Goal: Task Accomplishment & Management: Use online tool/utility

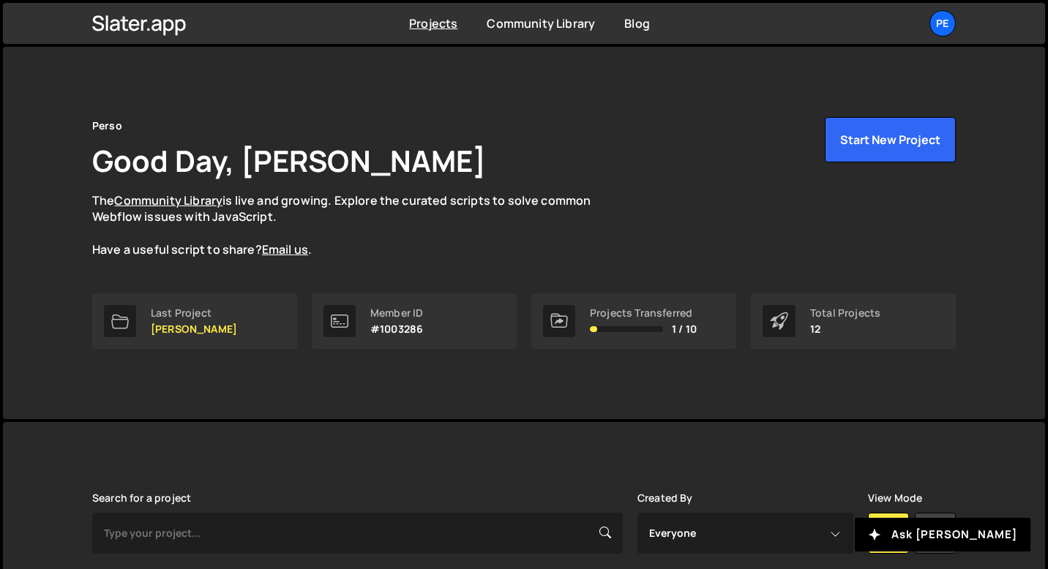
drag, startPoint x: 484, startPoint y: 190, endPoint x: 853, endPoint y: 190, distance: 368.8
click at [498, 190] on div "Perso Good Day, [PERSON_NAME] The Community Library is live and growing. Explor…" at bounding box center [523, 187] width 863 height 141
click at [852, 121] on button "Start New Project" at bounding box center [890, 139] width 131 height 45
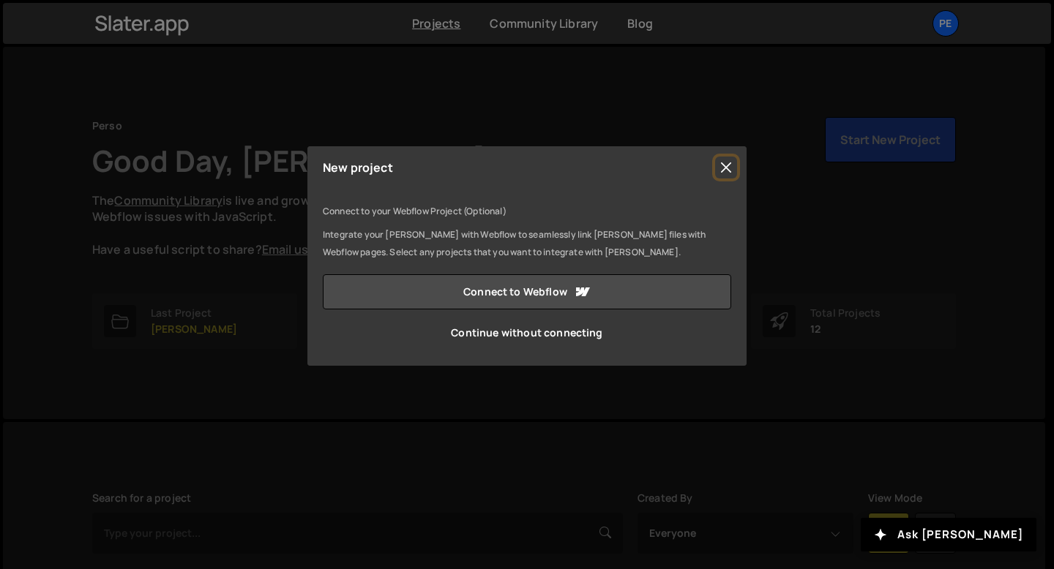
click at [729, 170] on button "Close" at bounding box center [726, 168] width 22 height 22
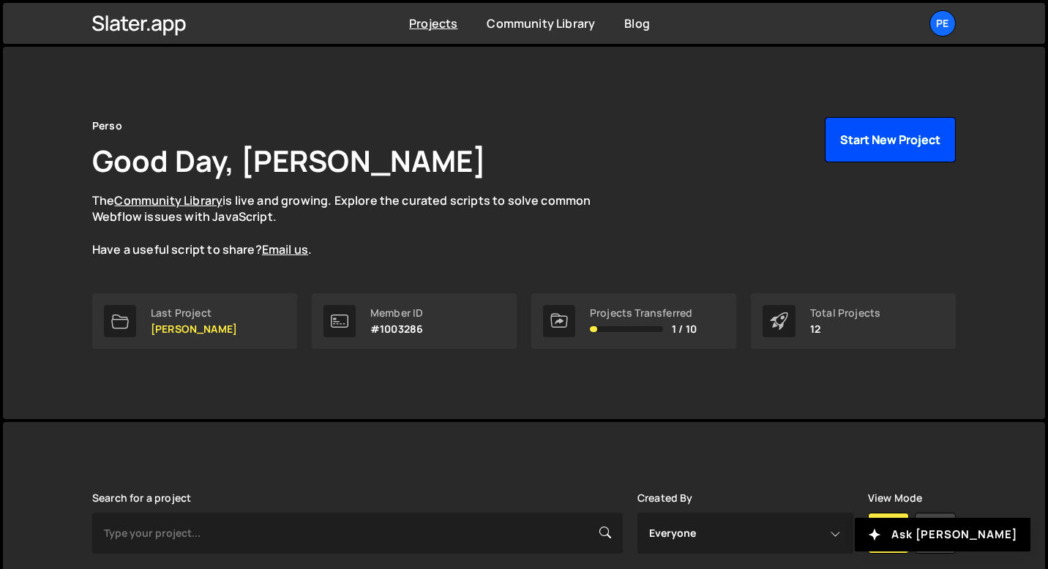
click at [855, 137] on button "Start New Project" at bounding box center [890, 139] width 131 height 45
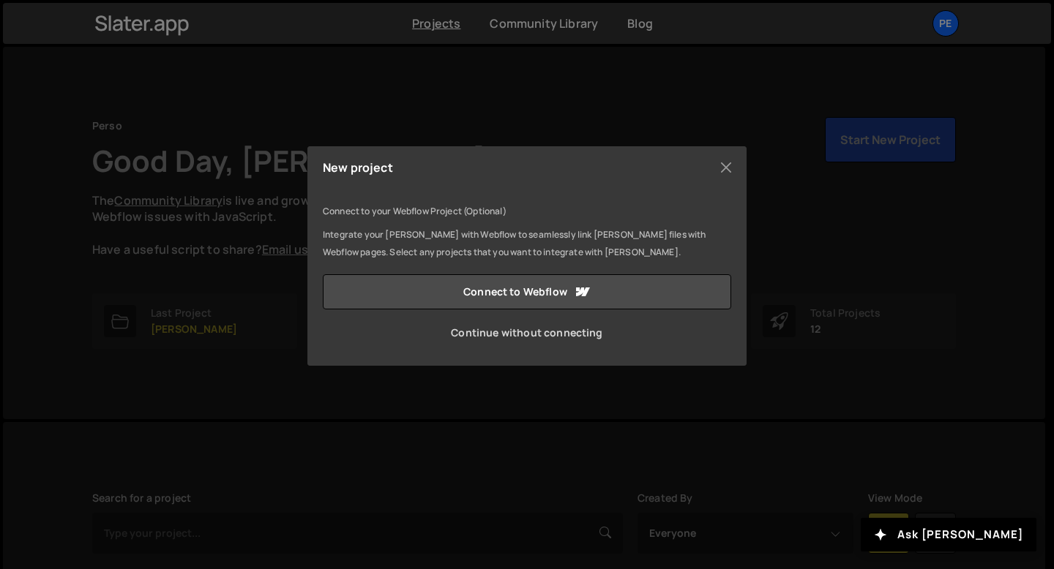
click at [485, 331] on link "Continue without connecting" at bounding box center [527, 332] width 408 height 35
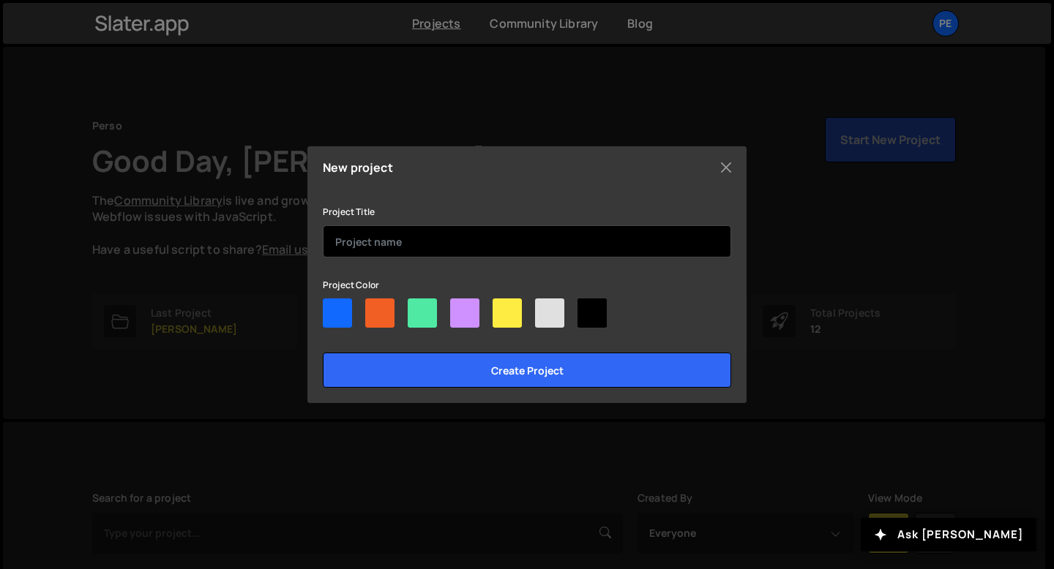
click at [360, 236] on input "text" at bounding box center [527, 241] width 408 height 32
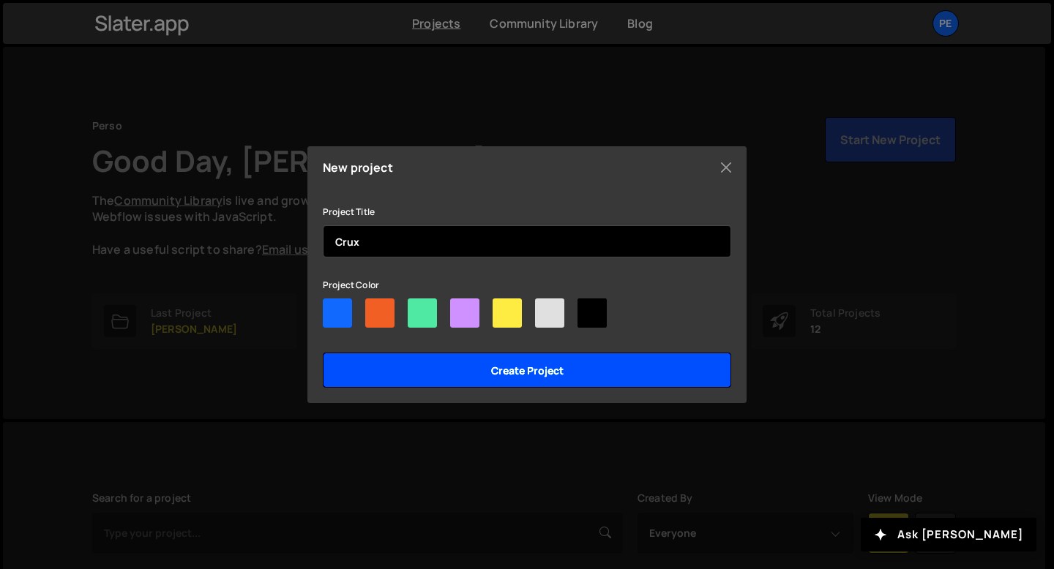
type input "Crux"
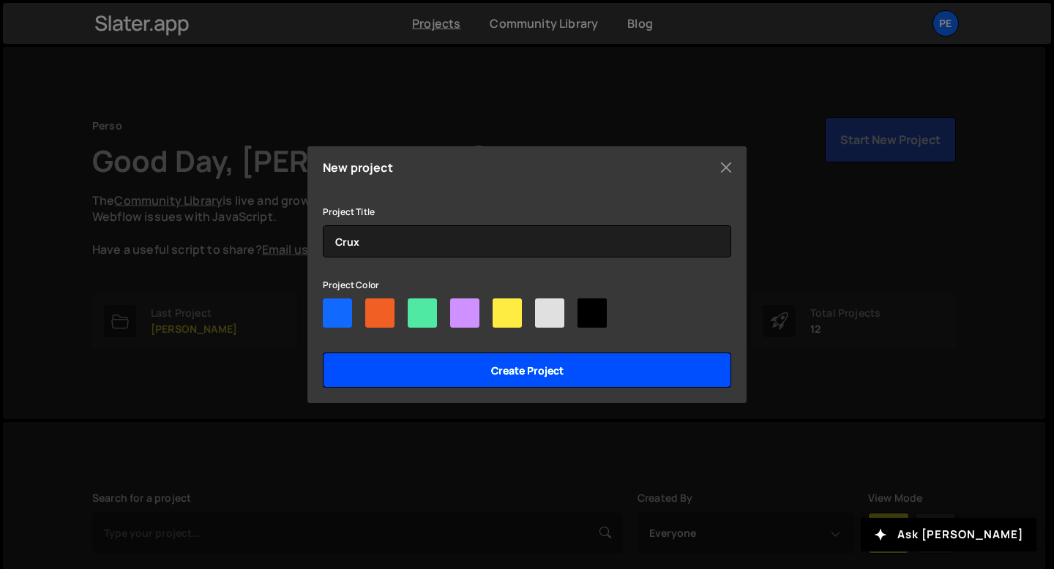
click at [405, 364] on input "Create project" at bounding box center [527, 370] width 408 height 35
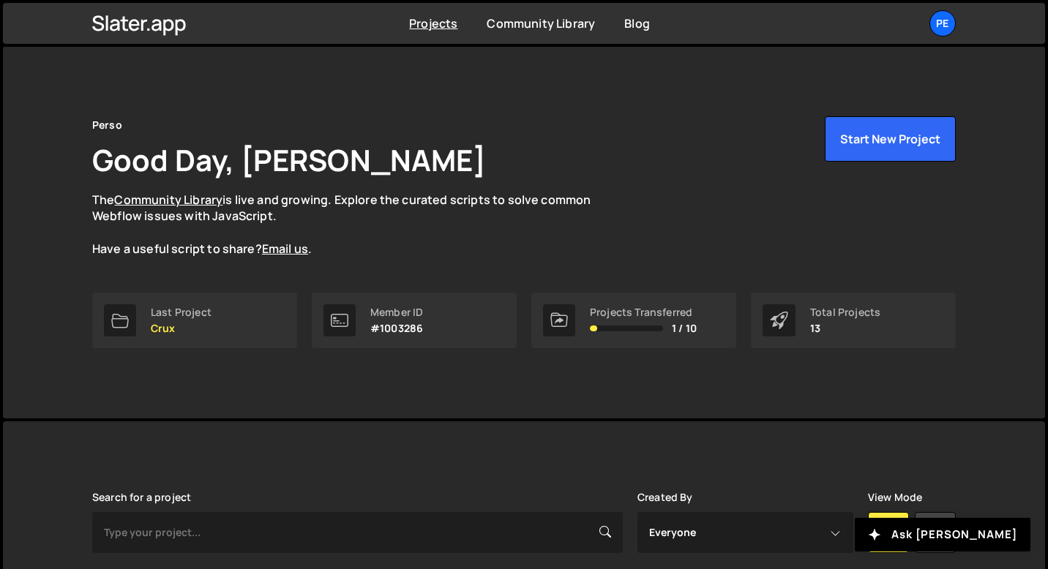
scroll to position [319, 0]
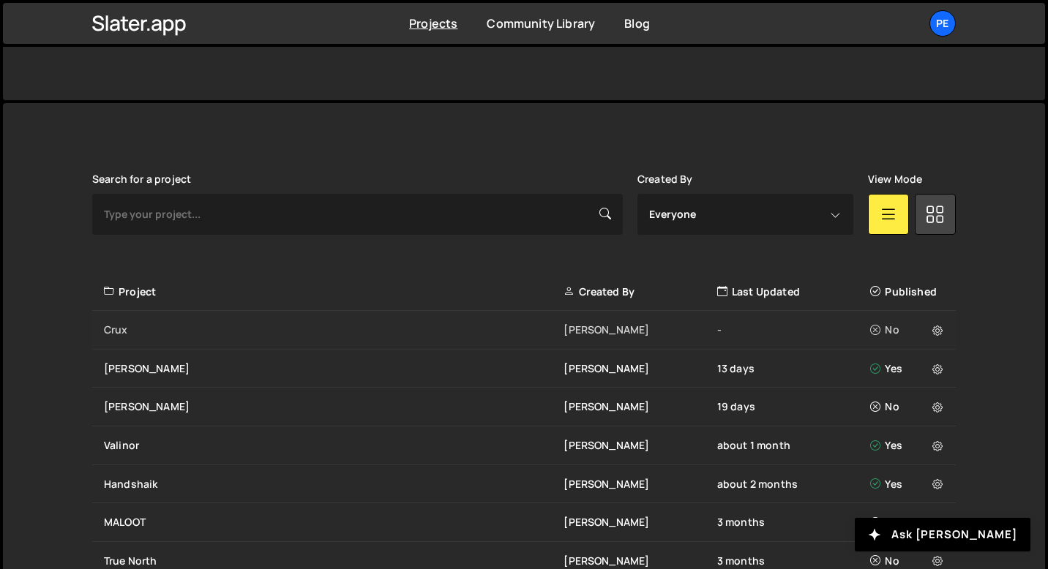
click at [228, 323] on div "Crux" at bounding box center [334, 330] width 460 height 15
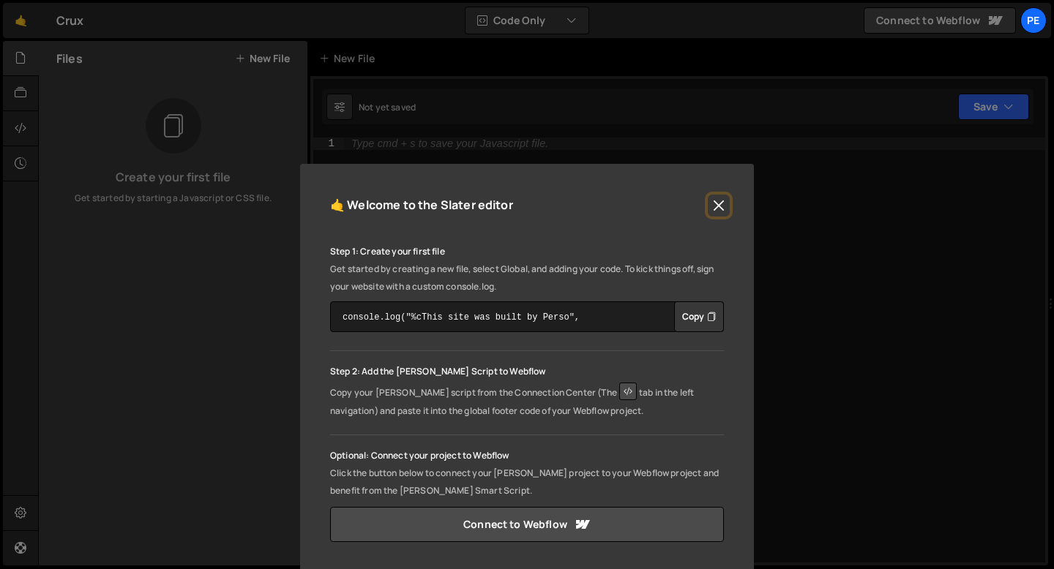
click at [716, 205] on button "Close" at bounding box center [719, 206] width 22 height 22
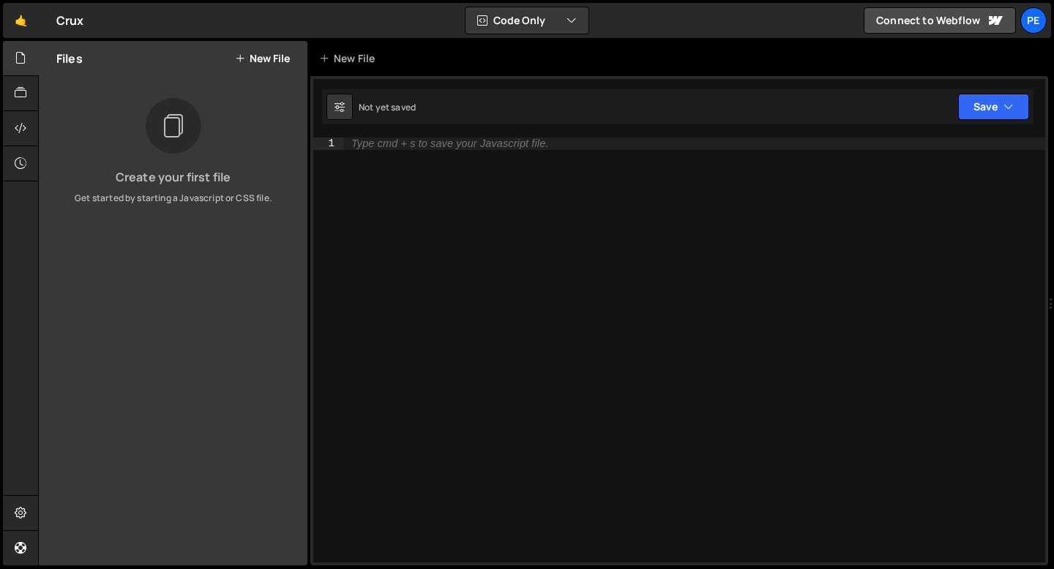
click at [263, 59] on button "New File" at bounding box center [262, 59] width 55 height 12
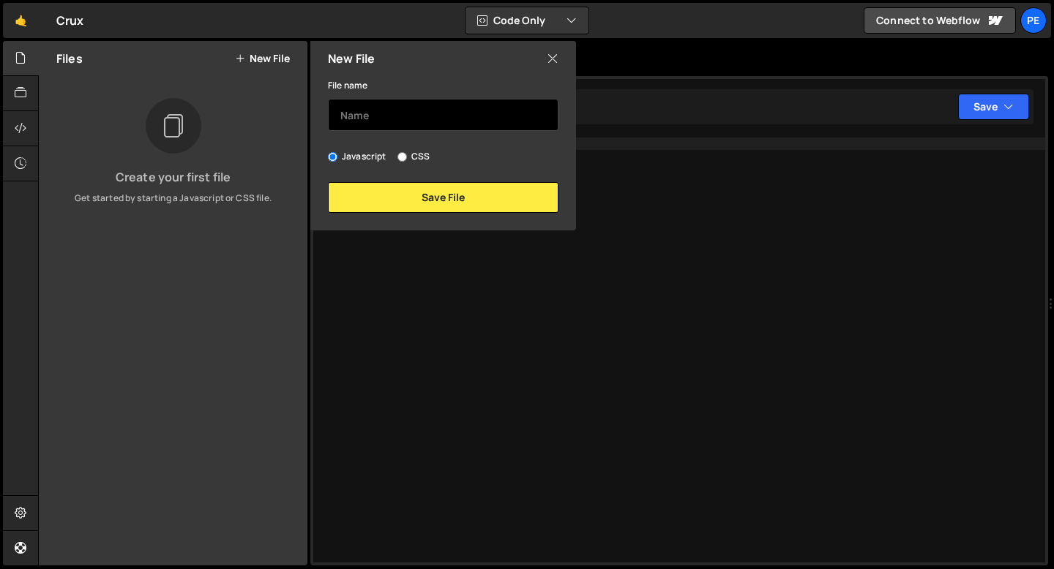
click at [370, 109] on input "text" at bounding box center [443, 115] width 230 height 32
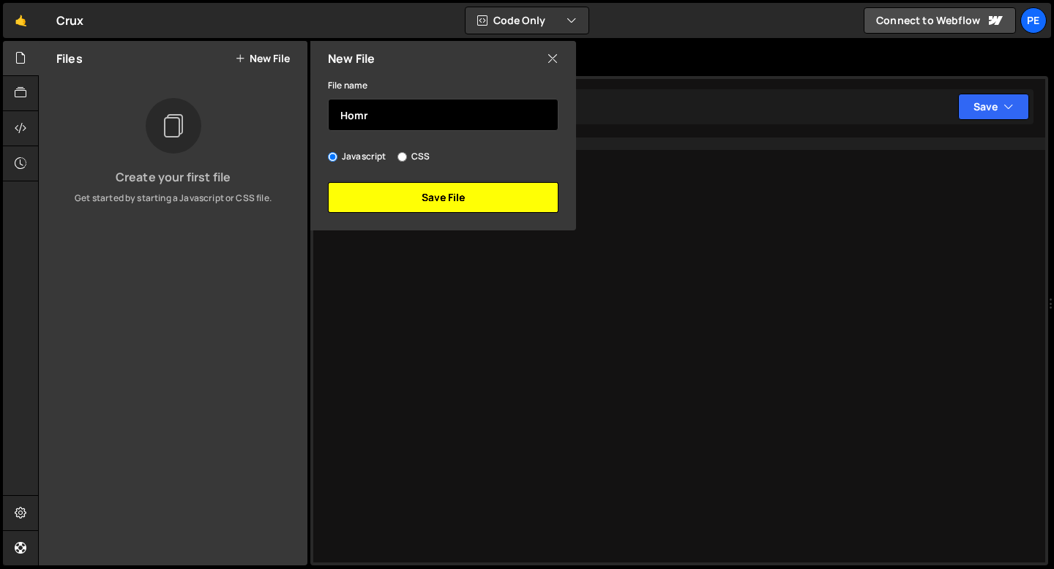
type input "Homr"
click at [378, 196] on button "Save File" at bounding box center [443, 197] width 230 height 31
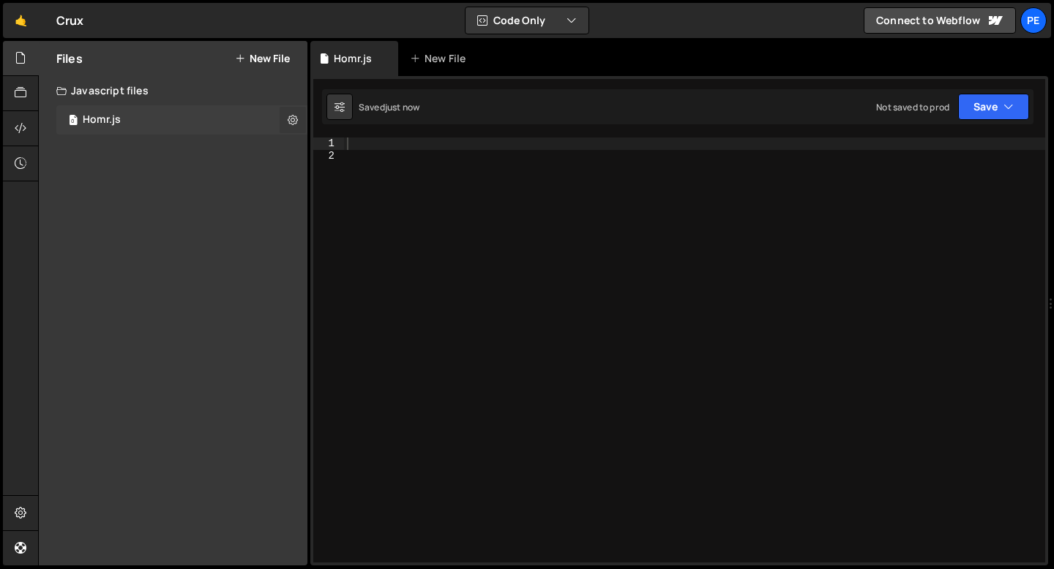
click at [285, 122] on button at bounding box center [293, 120] width 26 height 26
type input "Homr"
radio input "true"
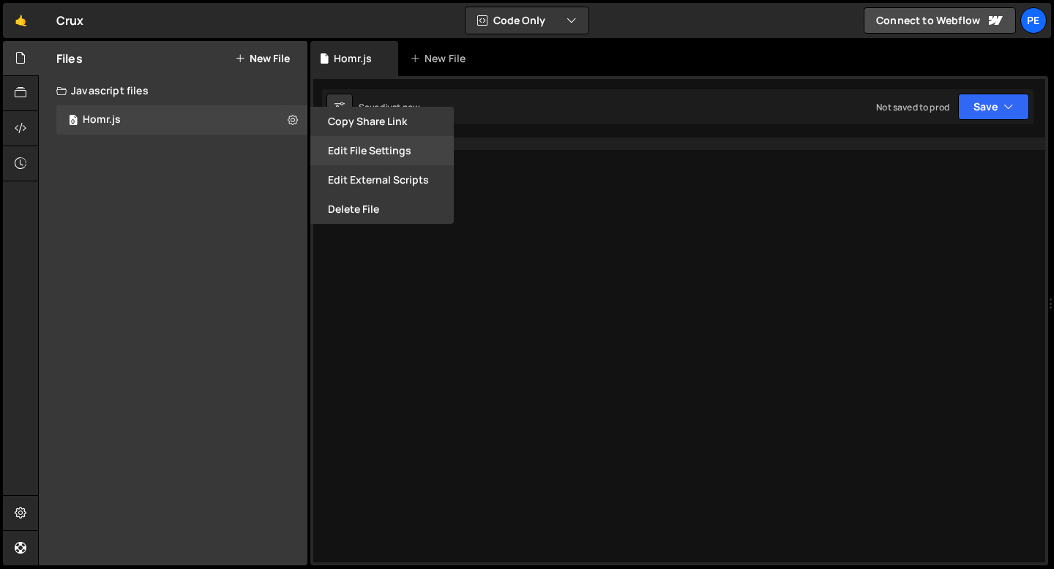
click at [356, 153] on button "Edit File Settings" at bounding box center [381, 150] width 143 height 29
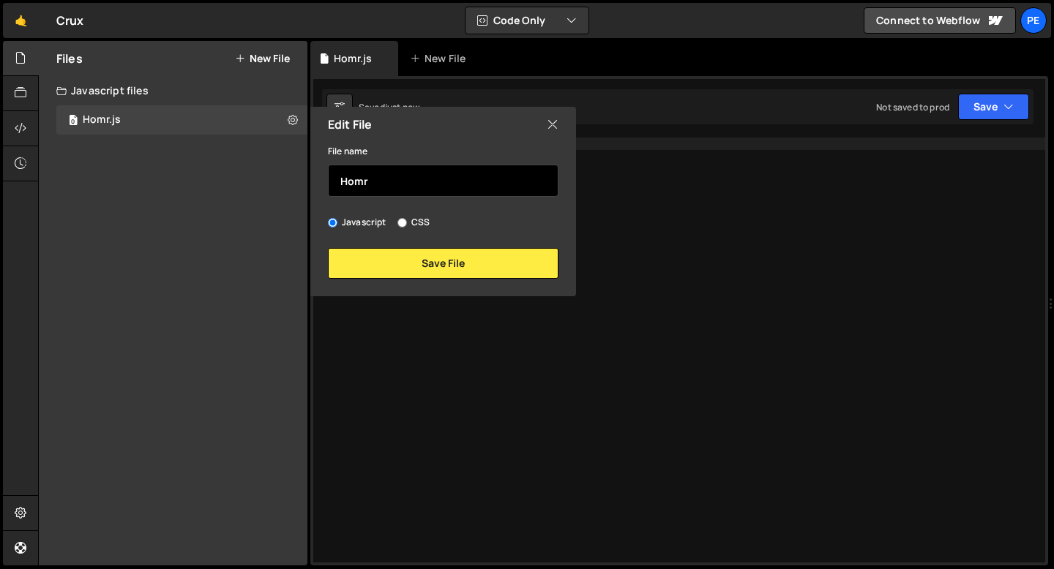
click at [378, 173] on input "Homr" at bounding box center [443, 181] width 230 height 32
click at [378, 184] on input "Homr" at bounding box center [443, 181] width 230 height 32
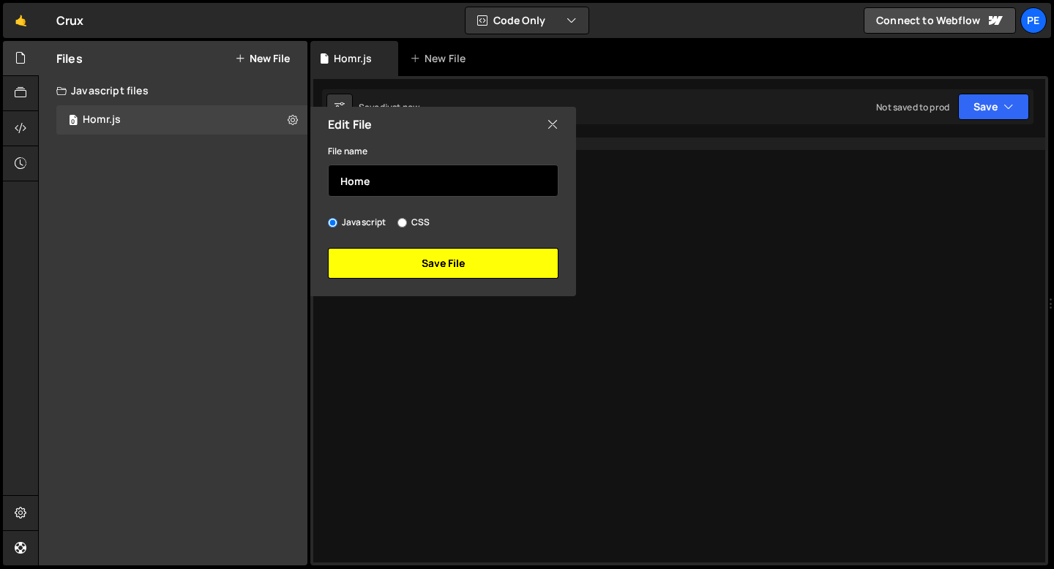
type input "Home"
click at [392, 266] on button "Save File" at bounding box center [443, 263] width 230 height 31
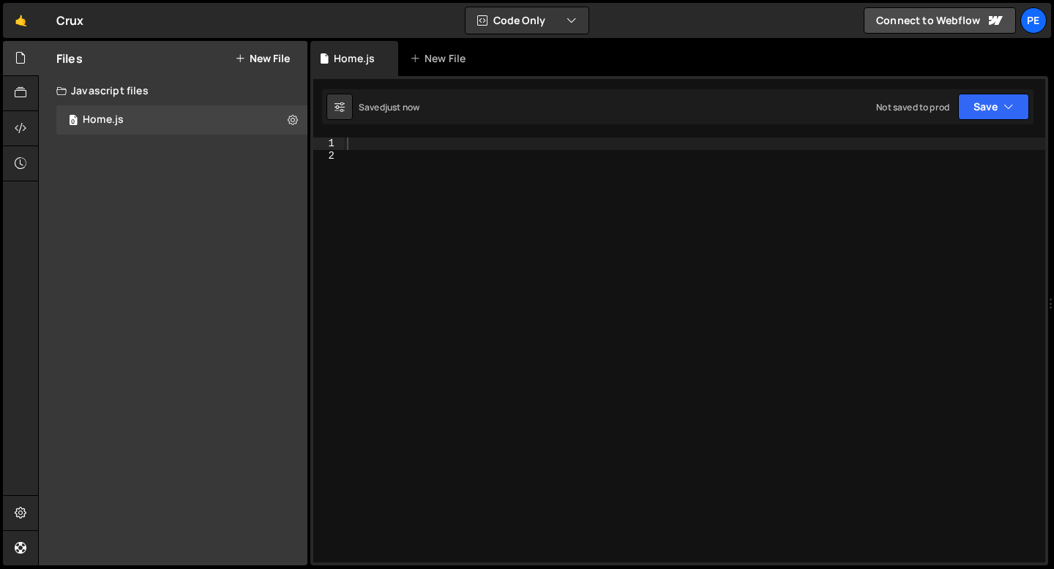
click at [273, 61] on button "New File" at bounding box center [262, 59] width 55 height 12
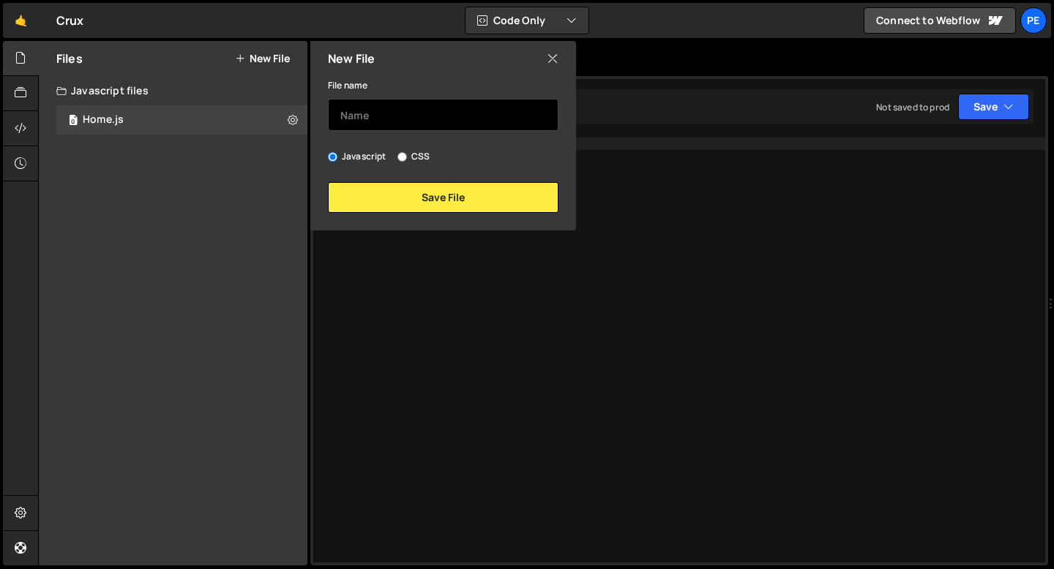
click at [396, 119] on input "text" at bounding box center [443, 115] width 230 height 32
type input "Home"
click at [407, 155] on label "CSS" at bounding box center [413, 156] width 32 height 15
click at [407, 155] on input "CSS" at bounding box center [402, 157] width 10 height 10
radio input "true"
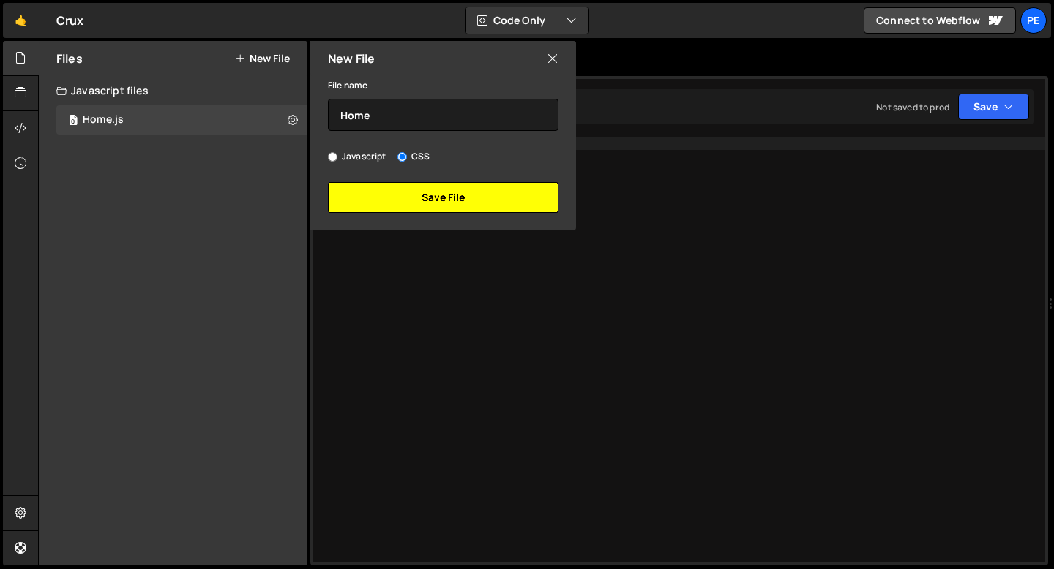
click at [400, 209] on button "Save File" at bounding box center [443, 197] width 230 height 31
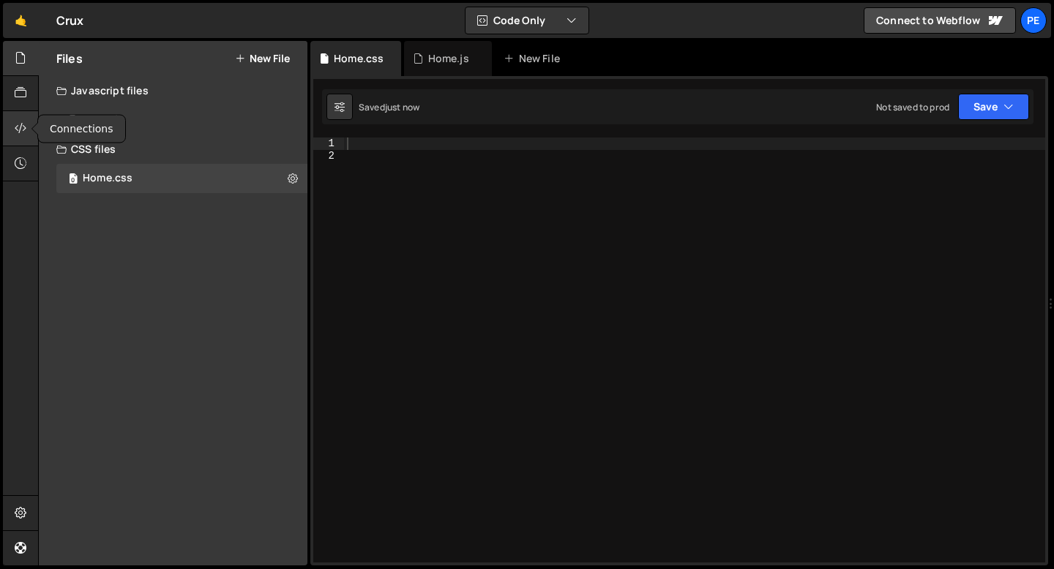
click at [12, 135] on div at bounding box center [21, 128] width 36 height 35
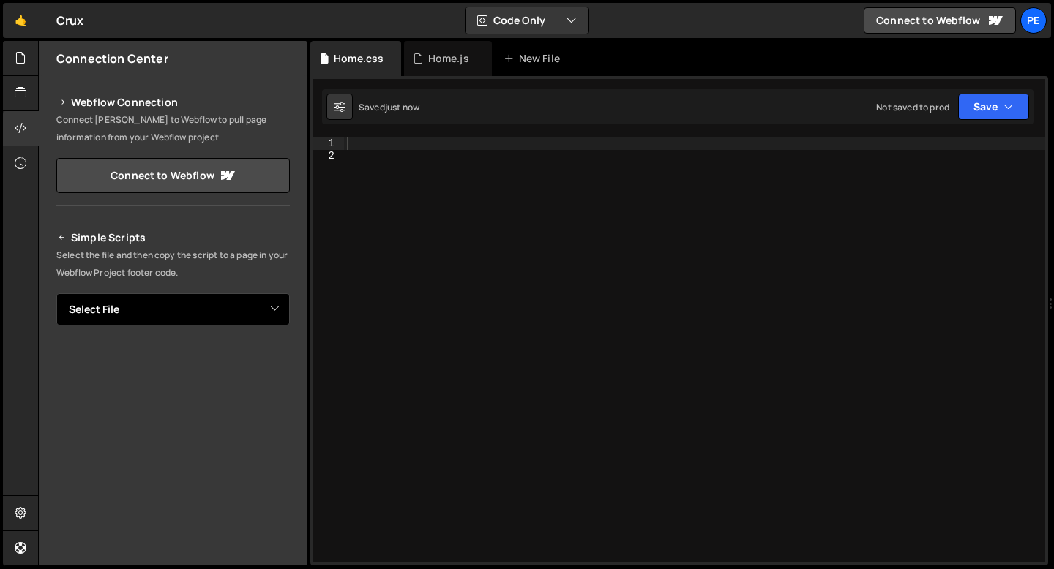
click at [143, 310] on select "Select File Homr.js Home.css" at bounding box center [172, 309] width 233 height 32
click at [56, 293] on select "Select File Homr.js Home.css" at bounding box center [172, 309] width 233 height 32
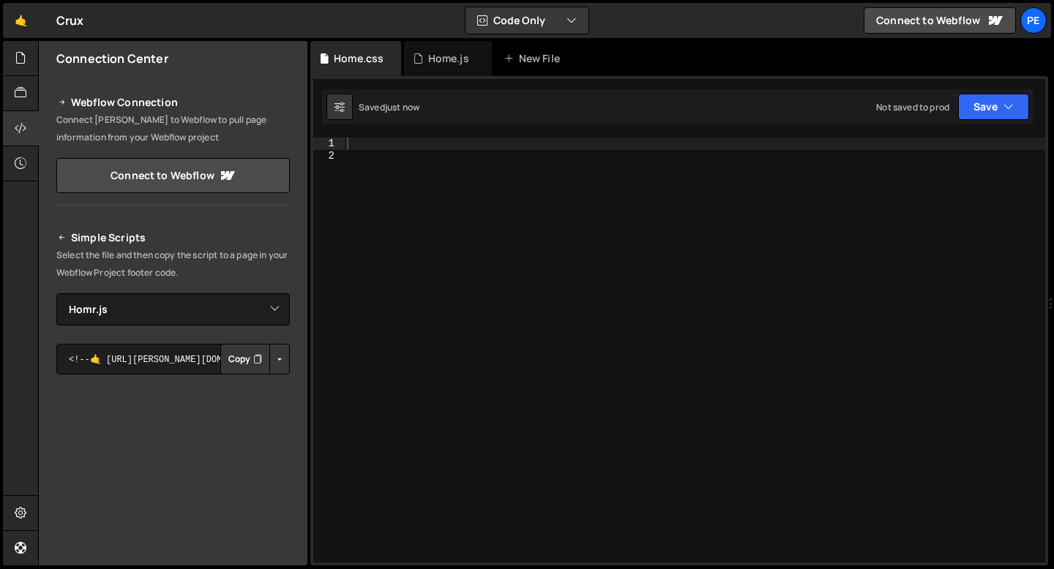
click at [229, 368] on button "Copy" at bounding box center [245, 359] width 50 height 31
click at [443, 64] on div "Home.js" at bounding box center [448, 58] width 41 height 15
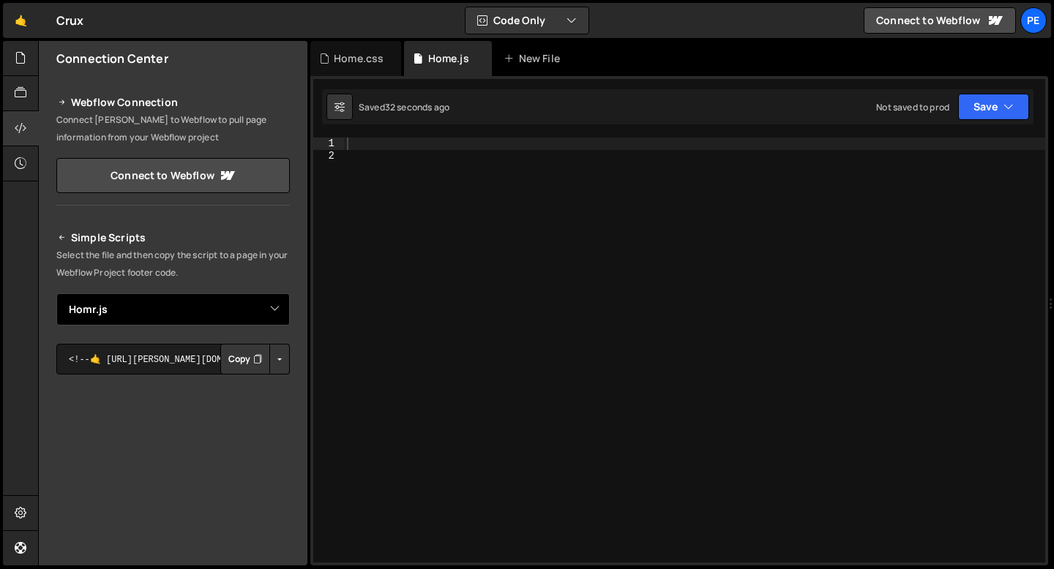
click at [157, 321] on select "Select File Homr.js Home.css" at bounding box center [172, 309] width 233 height 32
click at [56, 293] on select "Select File Homr.js Home.css" at bounding box center [172, 309] width 233 height 32
click at [153, 307] on select "Select File Homr.js Home.css" at bounding box center [172, 309] width 233 height 32
select select "47995"
click at [56, 293] on select "Select File Homr.js Home.css" at bounding box center [172, 309] width 233 height 32
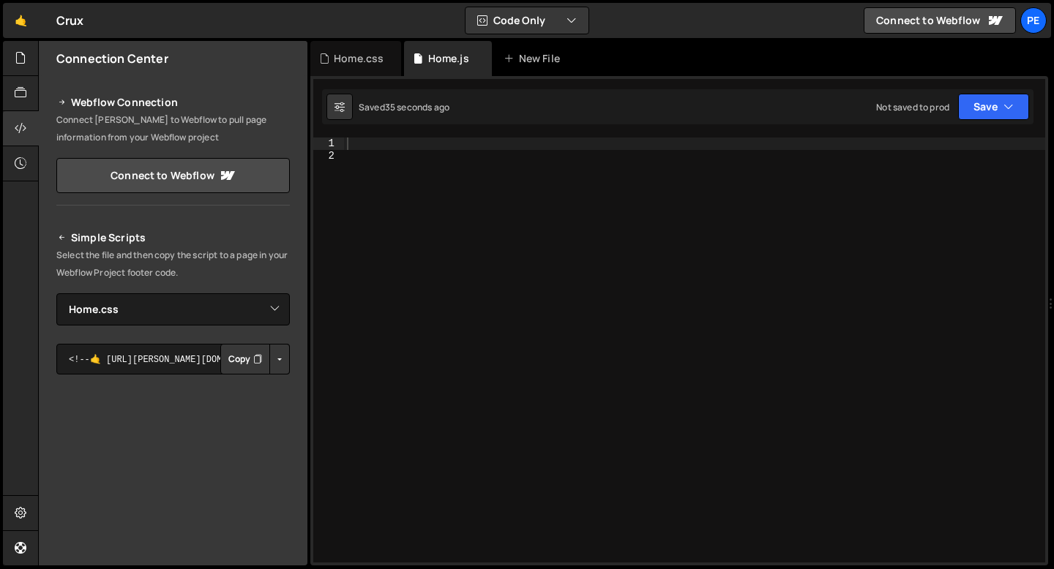
click at [237, 359] on button "Copy" at bounding box center [245, 359] width 50 height 31
click at [364, 138] on div at bounding box center [694, 362] width 701 height 449
paste textarea "});"
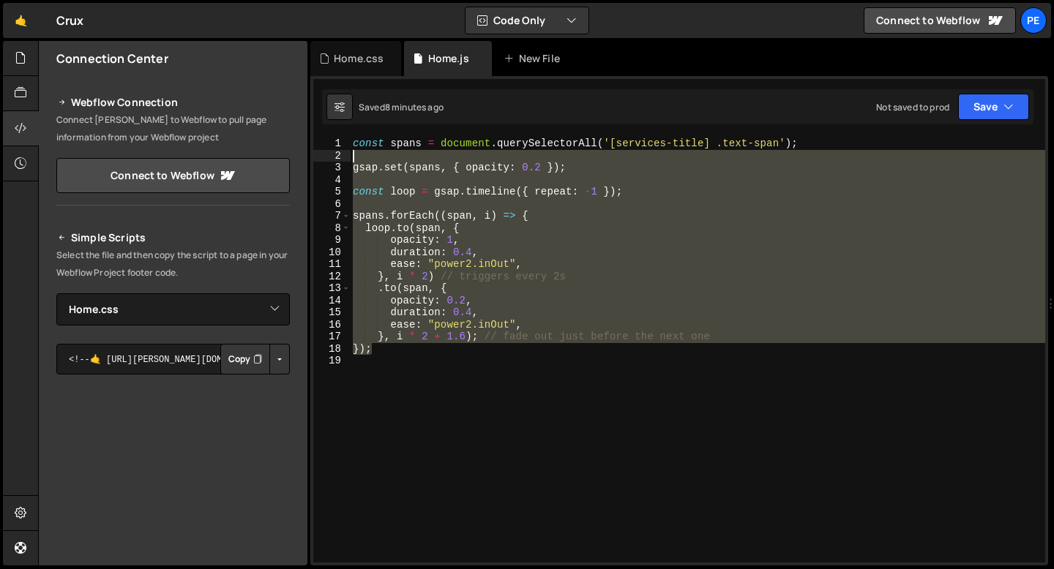
drag, startPoint x: 389, startPoint y: 347, endPoint x: 336, endPoint y: 144, distance: 209.4
click at [336, 146] on div "}); 1 2 3 4 5 6 7 8 9 10 11 12 13 14 15 16 17 18 19 const spans = document . qu…" at bounding box center [679, 350] width 732 height 425
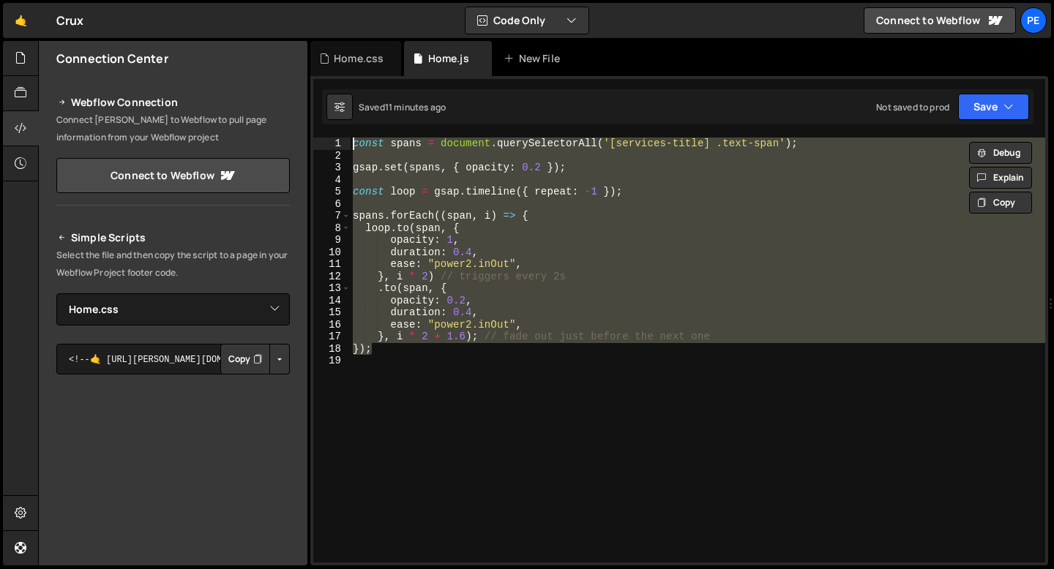
paste textarea "});"
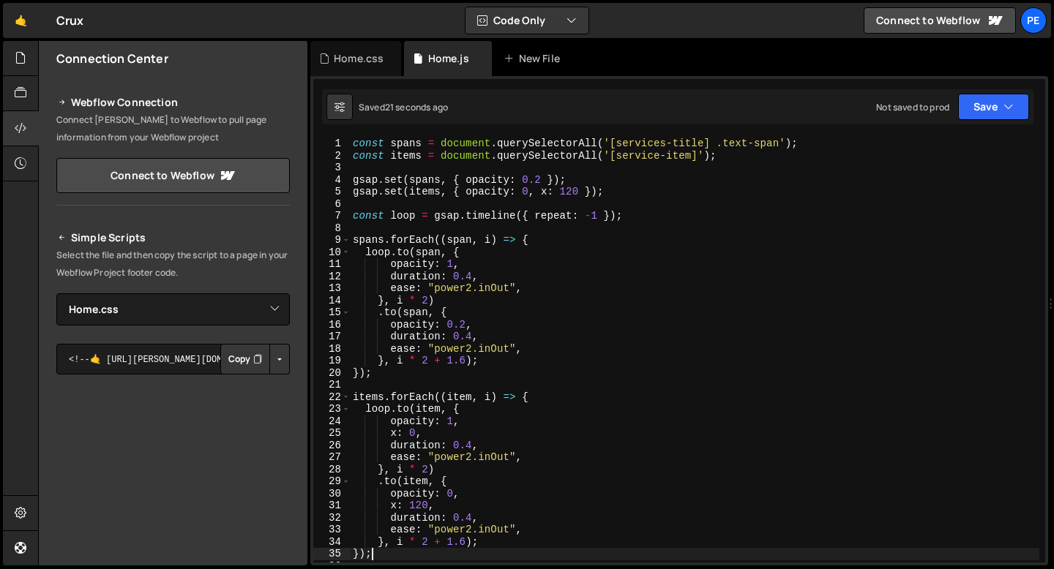
click at [427, 375] on div "const spans = document . querySelectorAll ( '[services-title] .text-span' ) ; c…" at bounding box center [694, 362] width 689 height 449
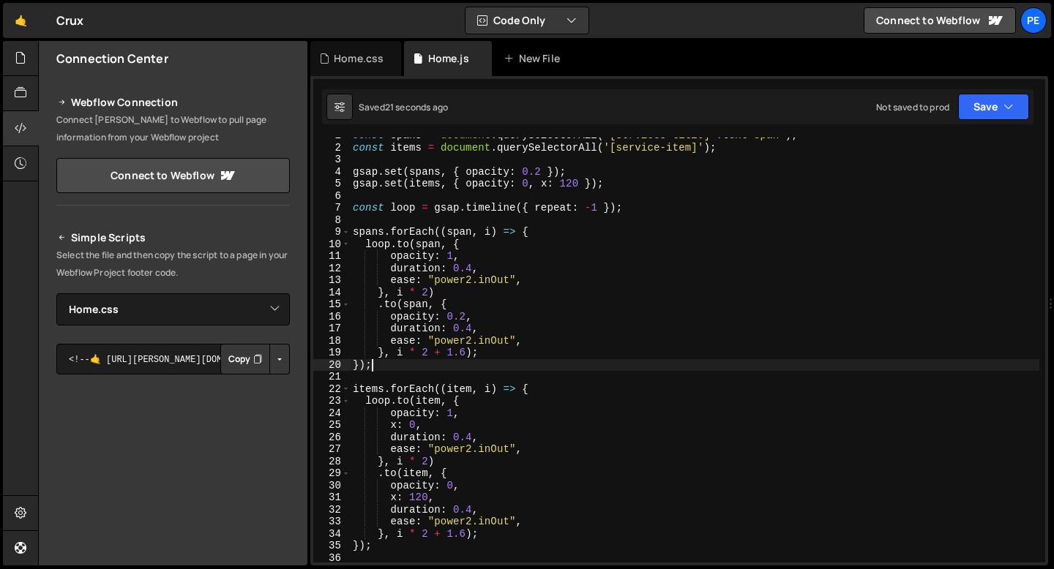
scroll to position [19, 0]
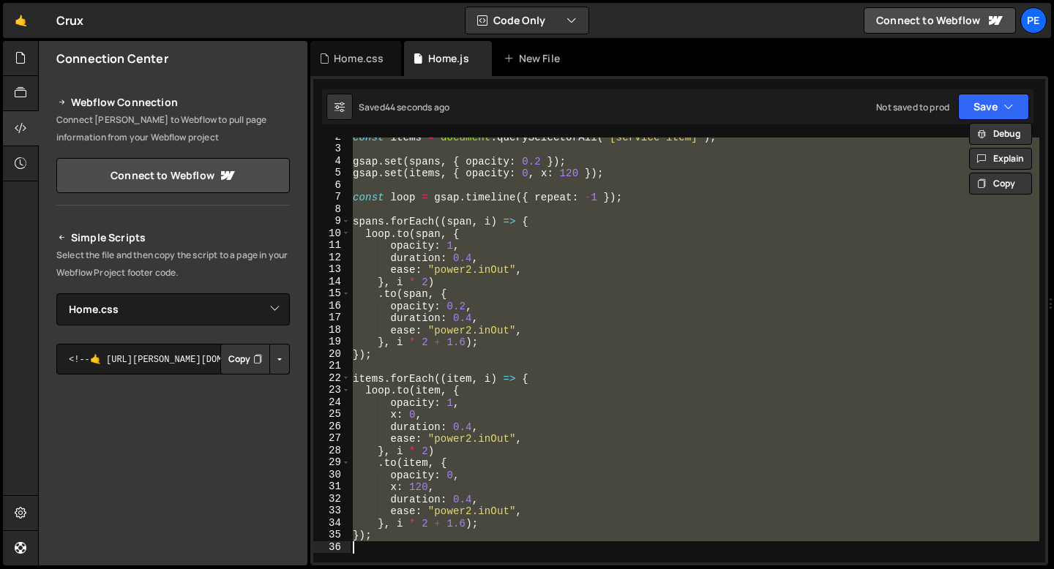
paste textarea "});"
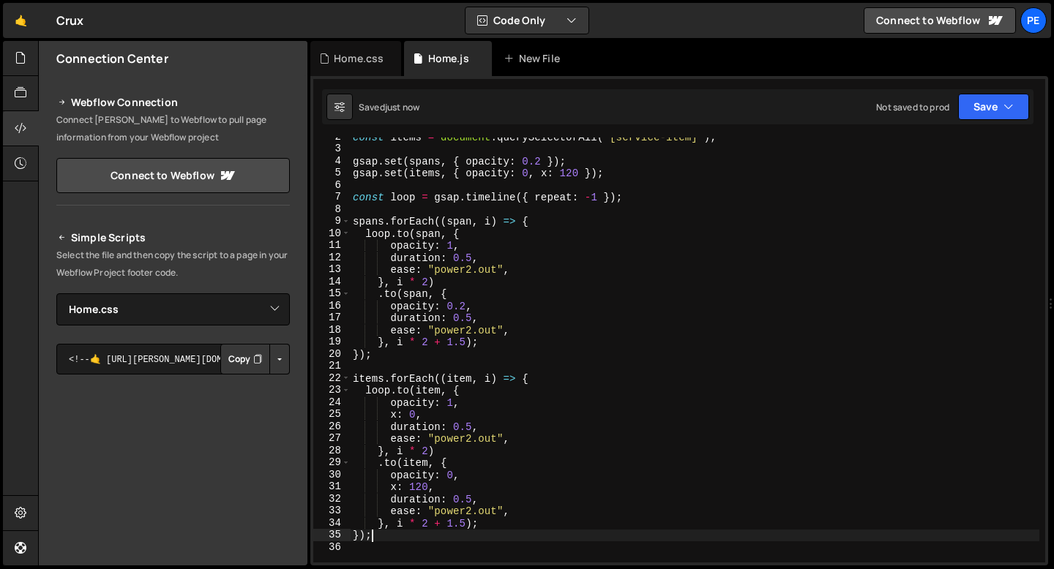
click at [470, 269] on div "const items = document . querySelectorAll ( '[service-item]' ) ; gsap . set ( s…" at bounding box center [694, 355] width 689 height 449
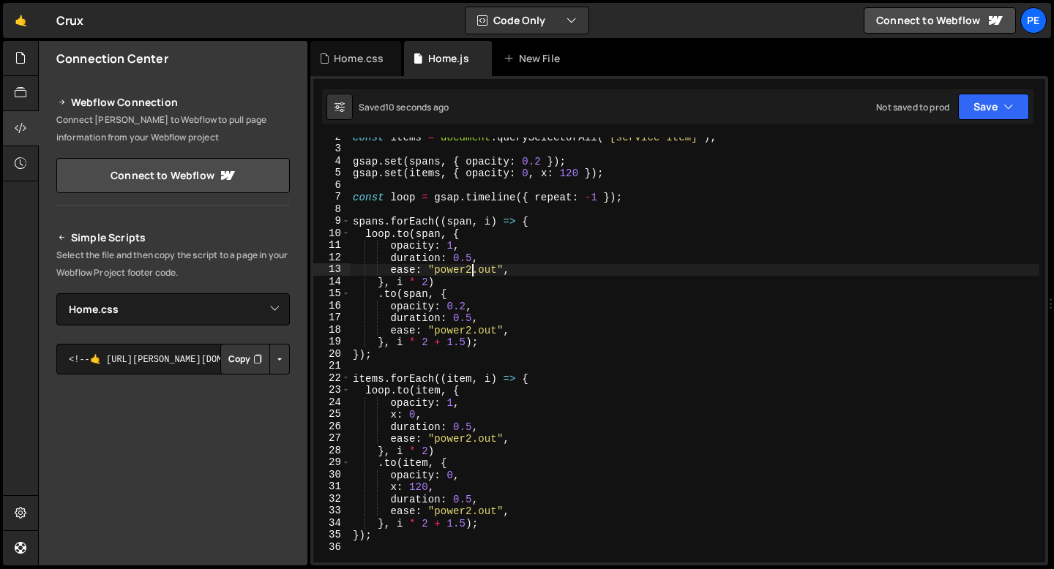
scroll to position [0, 8]
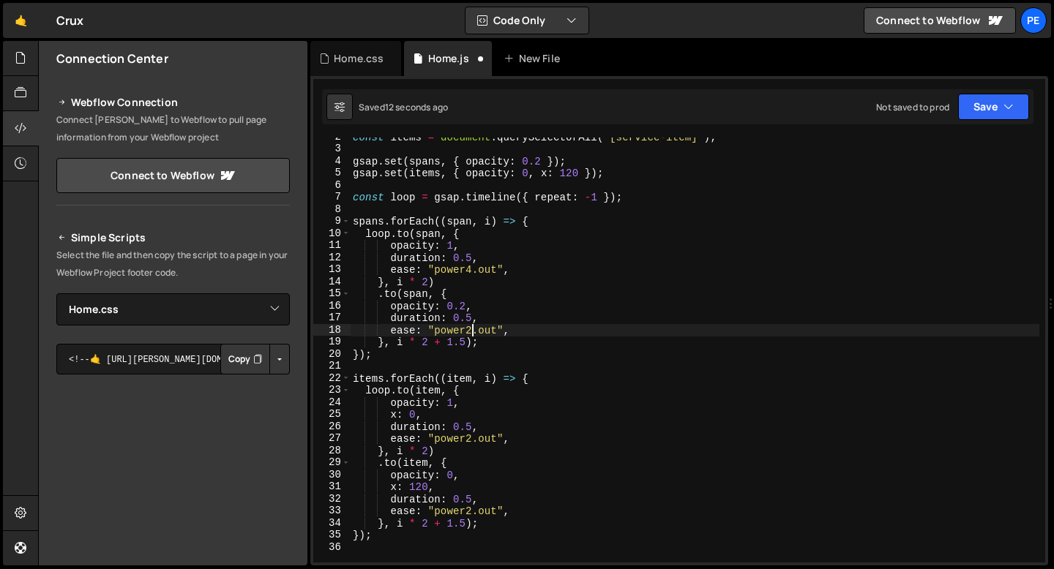
click at [472, 329] on div "const items = document . querySelectorAll ( '[service-item]' ) ; gsap . set ( s…" at bounding box center [694, 355] width 689 height 449
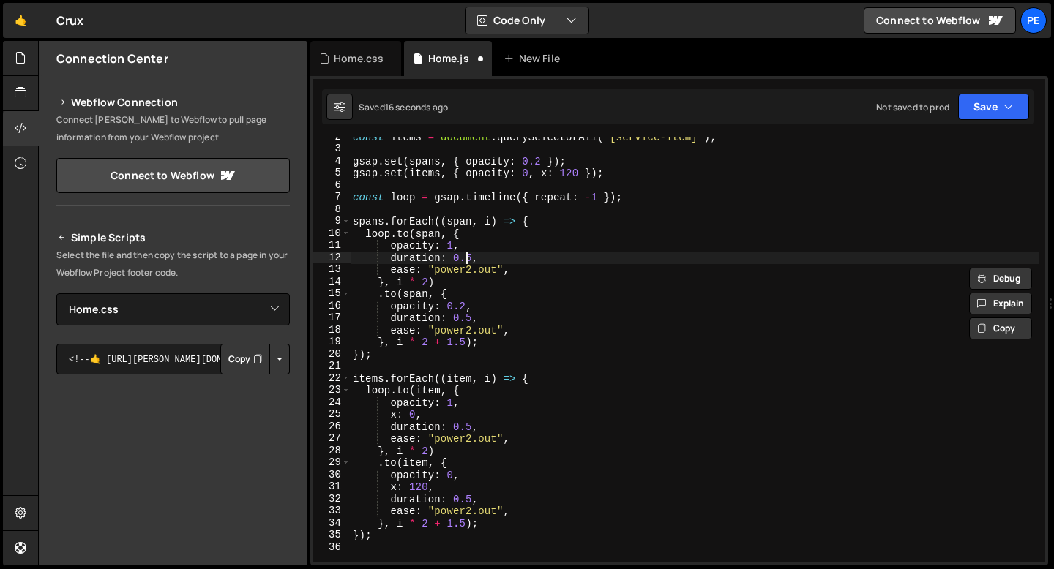
click at [469, 259] on div "const items = document . querySelectorAll ( '[service-item]' ) ; gsap . set ( s…" at bounding box center [694, 355] width 689 height 449
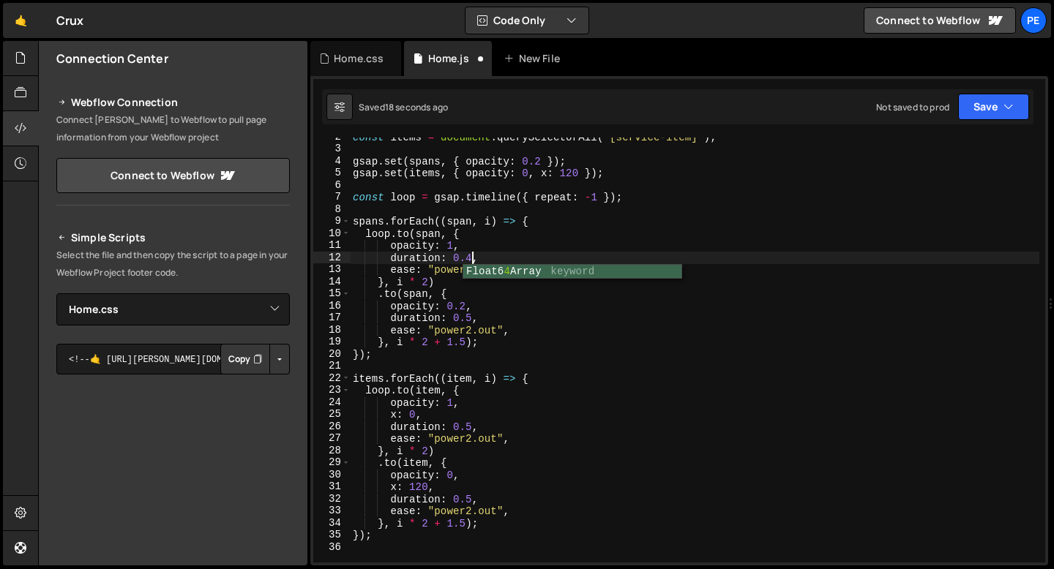
click at [470, 316] on div "const items = document . querySelectorAll ( '[service-item]' ) ; gsap . set ( s…" at bounding box center [694, 355] width 689 height 449
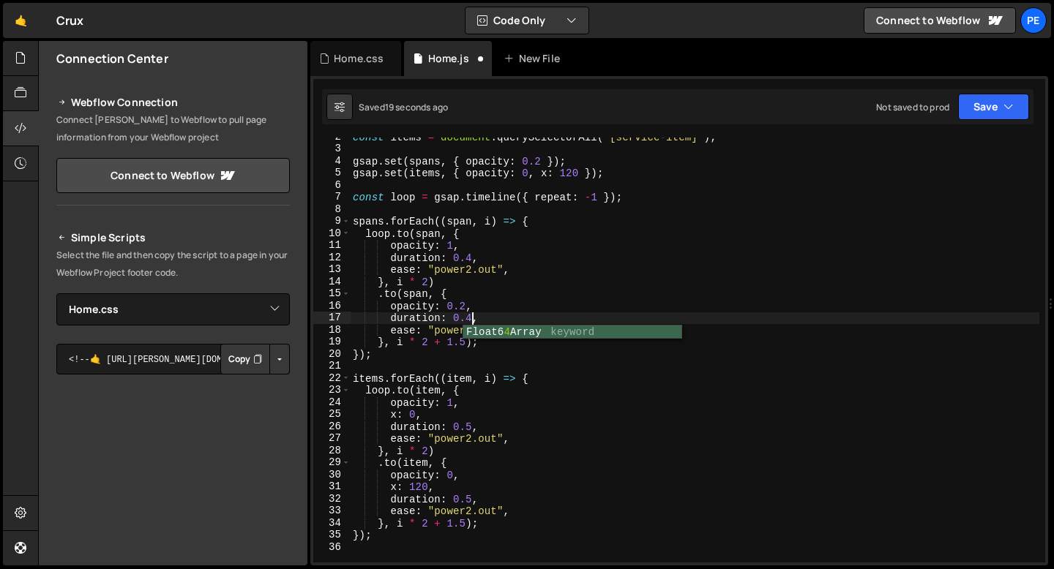
click at [473, 424] on div "const items = document . querySelectorAll ( '[service-item]' ) ; gsap . set ( s…" at bounding box center [694, 355] width 689 height 449
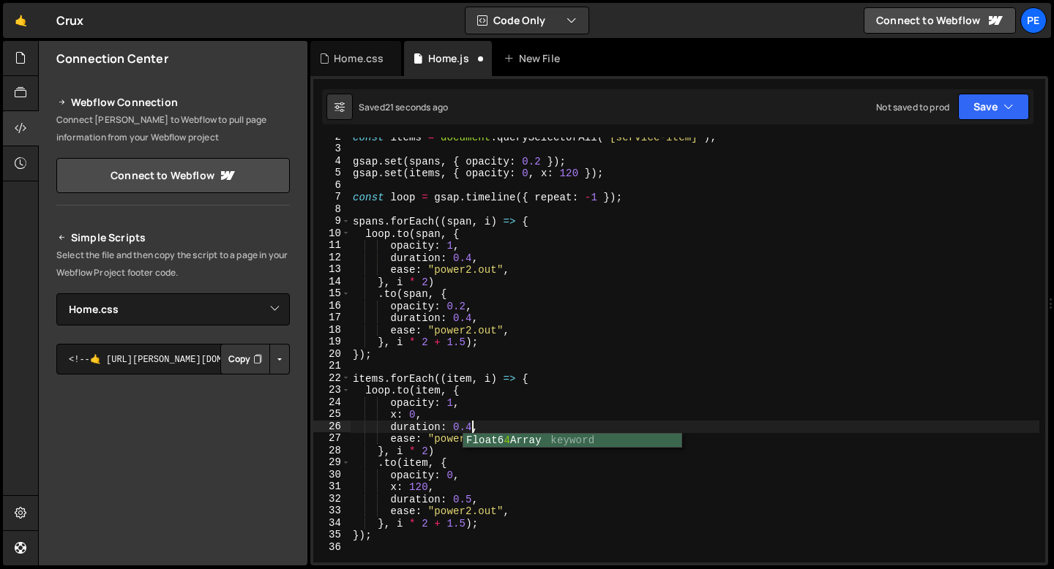
click at [470, 500] on div "const items = document . querySelectorAll ( '[service-item]' ) ; gsap . set ( s…" at bounding box center [694, 355] width 689 height 449
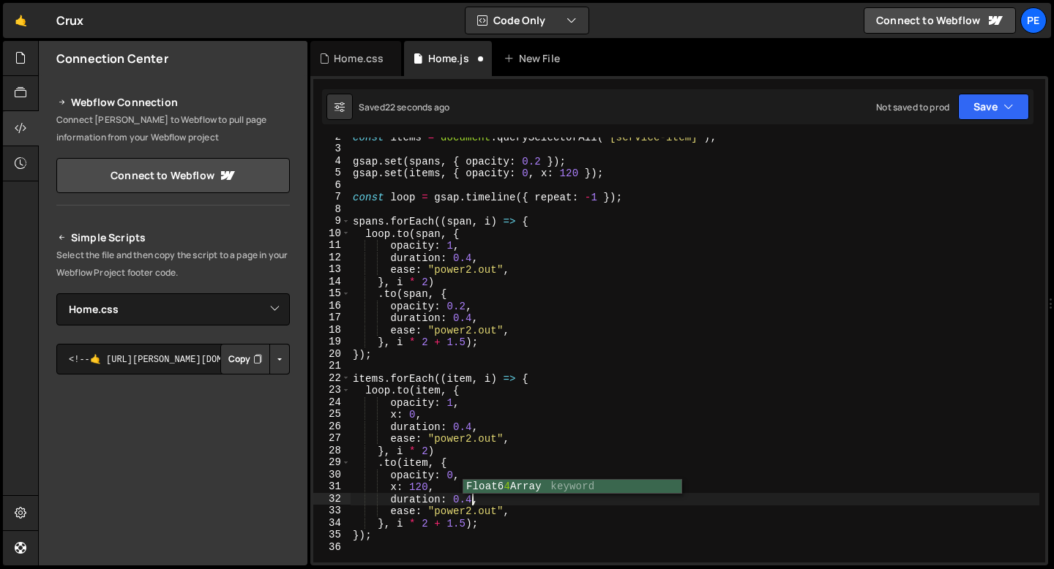
click at [470, 511] on div "const items = document . querySelectorAll ( '[service-item]' ) ; gsap . set ( s…" at bounding box center [694, 355] width 689 height 449
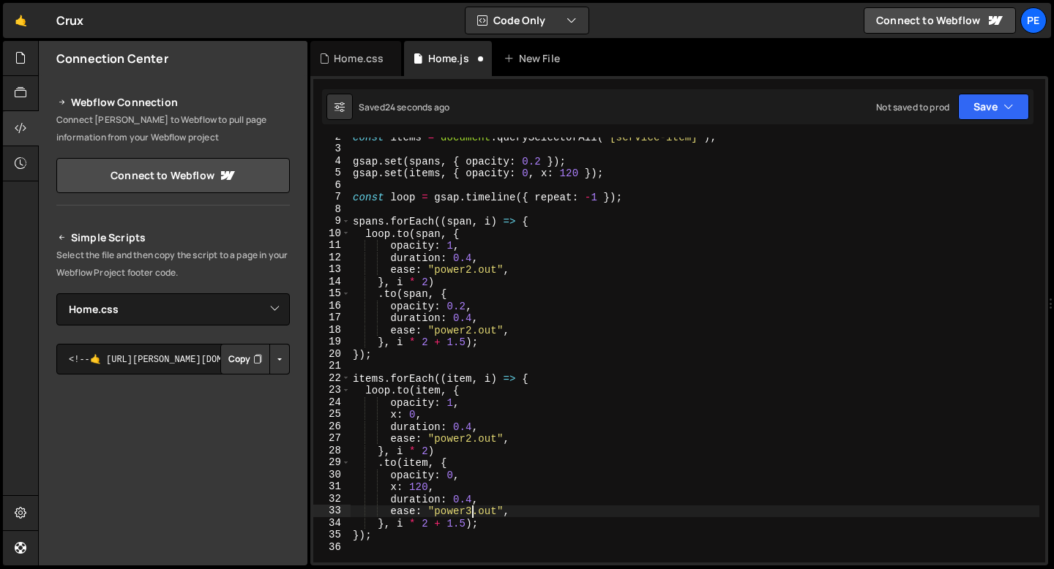
click at [470, 438] on div "const items = document . querySelectorAll ( '[service-item]' ) ; gsap . set ( s…" at bounding box center [694, 355] width 689 height 449
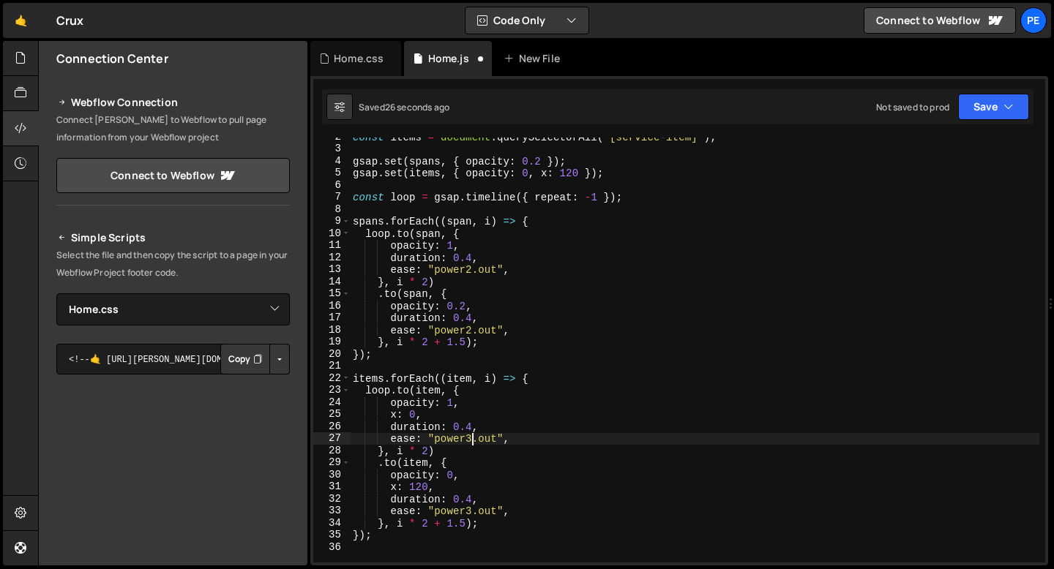
click at [469, 329] on div "const items = document . querySelectorAll ( '[service-item]' ) ; gsap . set ( s…" at bounding box center [694, 355] width 689 height 449
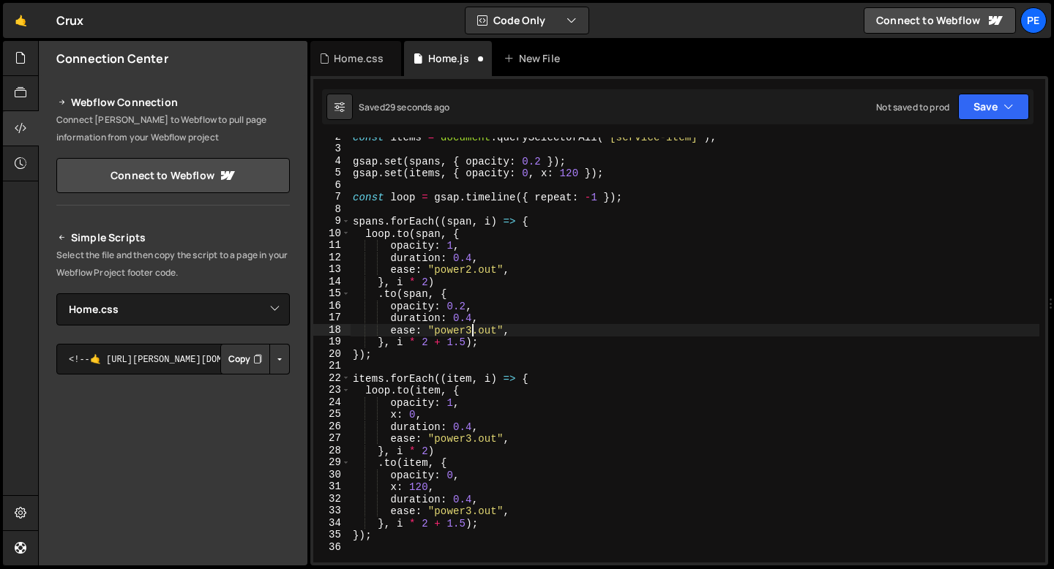
click at [470, 270] on div "const items = document . querySelectorAll ( '[service-item]' ) ; gsap . set ( s…" at bounding box center [694, 355] width 689 height 449
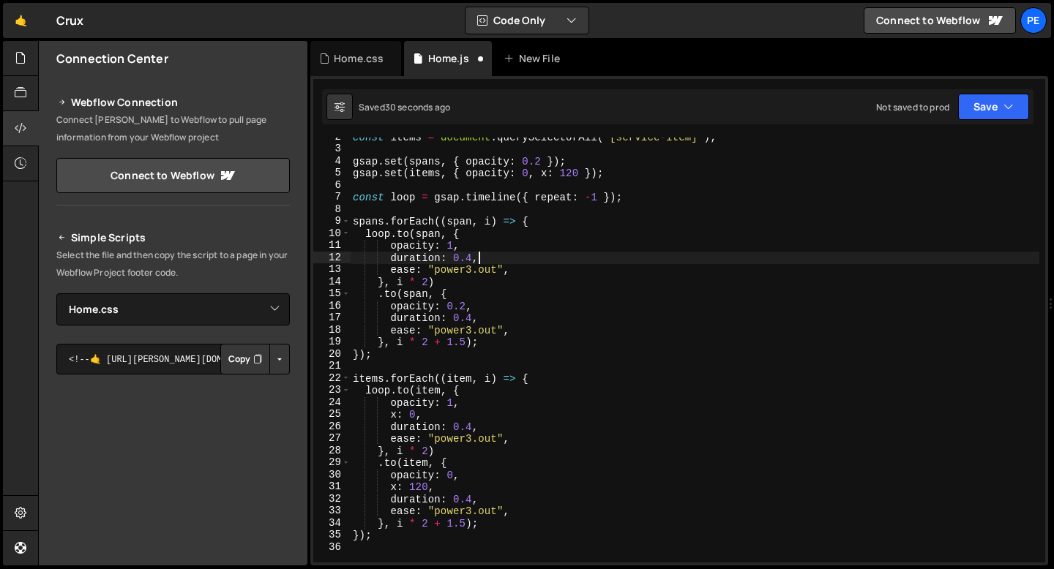
click at [484, 260] on div "const items = document . querySelectorAll ( '[service-item]' ) ; gsap . set ( s…" at bounding box center [694, 355] width 689 height 449
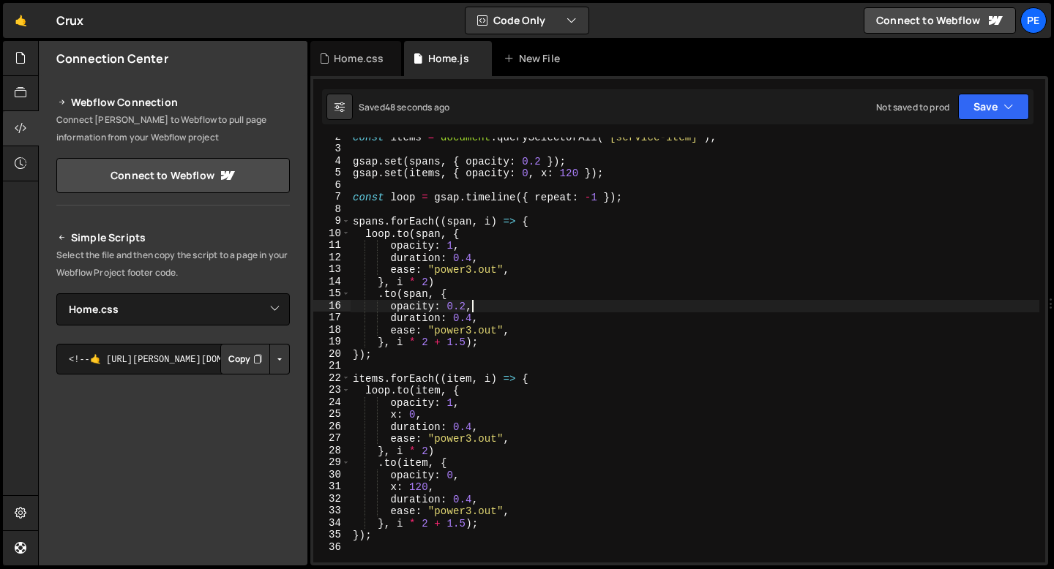
click at [478, 309] on div "const items = document . querySelectorAll ( '[service-item]' ) ; gsap . set ( s…" at bounding box center [694, 355] width 689 height 449
click at [449, 290] on div "const items = document . querySelectorAll ( '[service-item]' ) ; gsap . set ( s…" at bounding box center [694, 355] width 689 height 449
click at [472, 321] on div "const items = document . querySelectorAll ( '[service-item]' ) ; gsap . set ( s…" at bounding box center [694, 355] width 689 height 449
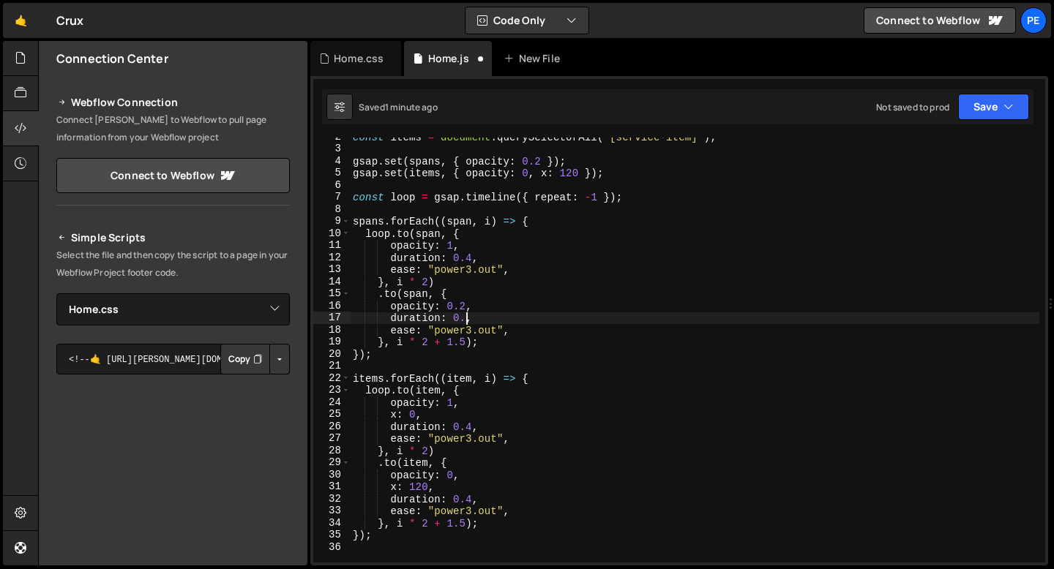
scroll to position [0, 8]
click at [471, 500] on div "const items = document . querySelectorAll ( '[service-item]' ) ; gsap . set ( s…" at bounding box center [694, 355] width 689 height 449
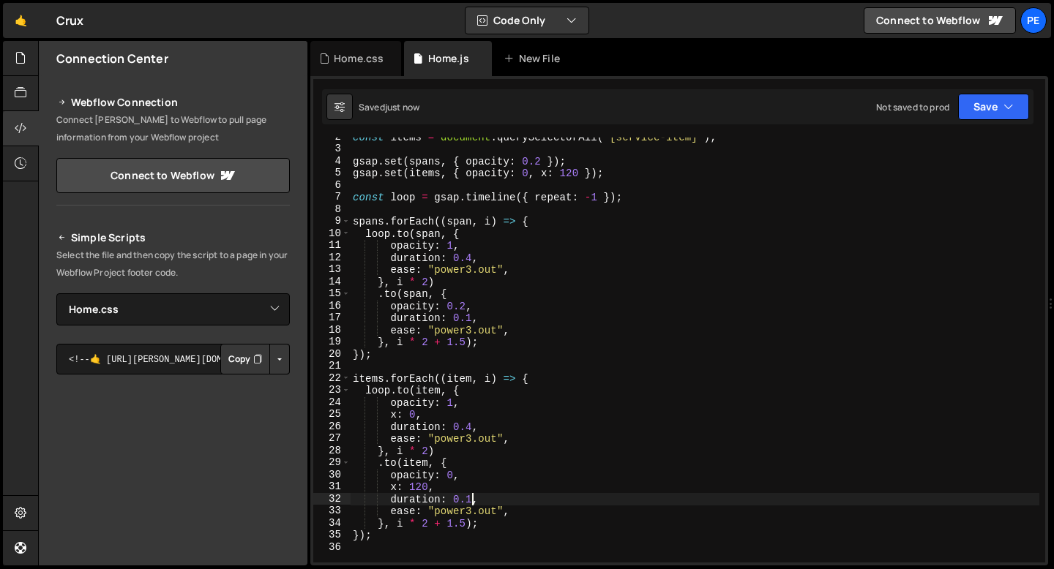
scroll to position [0, 1]
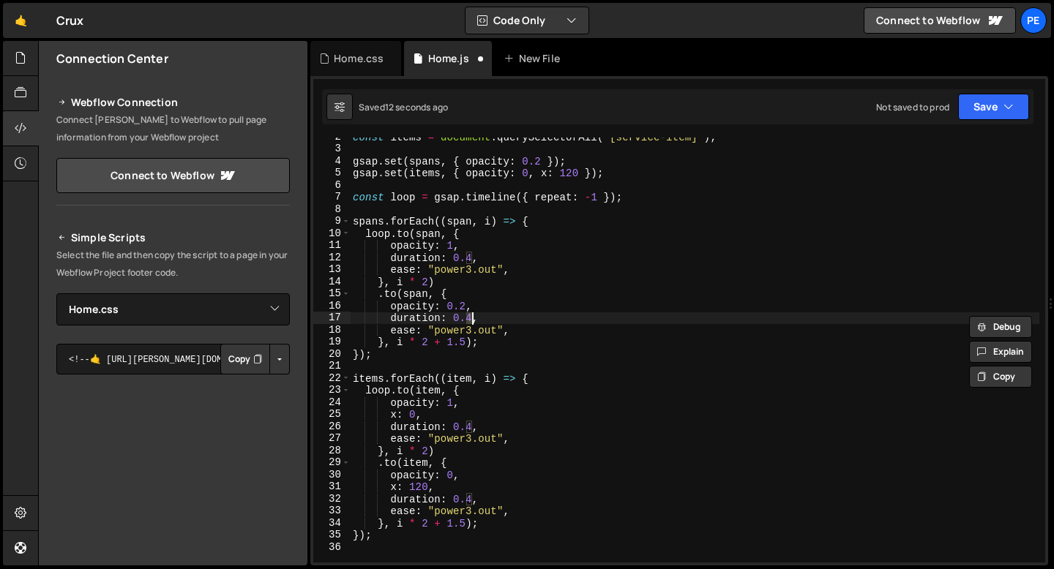
click at [487, 317] on div "const items = document . querySelectorAll ( '[service-item]' ) ; gsap . set ( s…" at bounding box center [694, 355] width 689 height 449
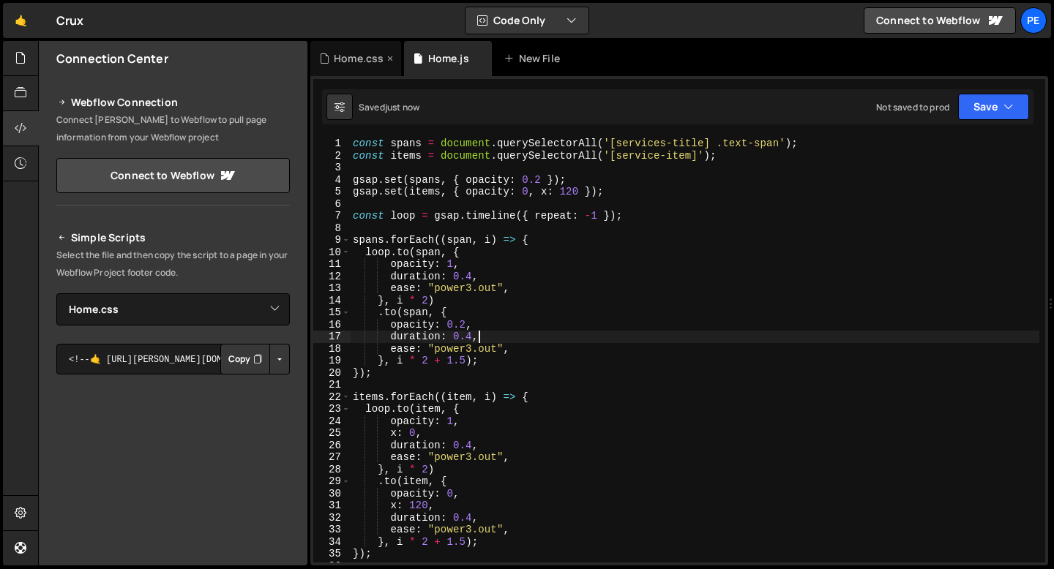
type textarea "});"
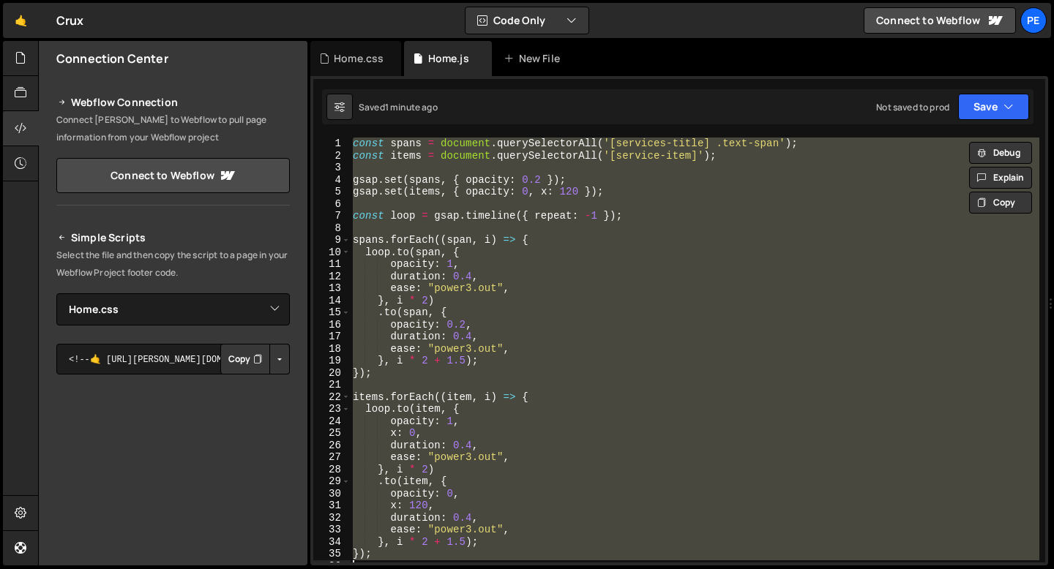
paste textarea
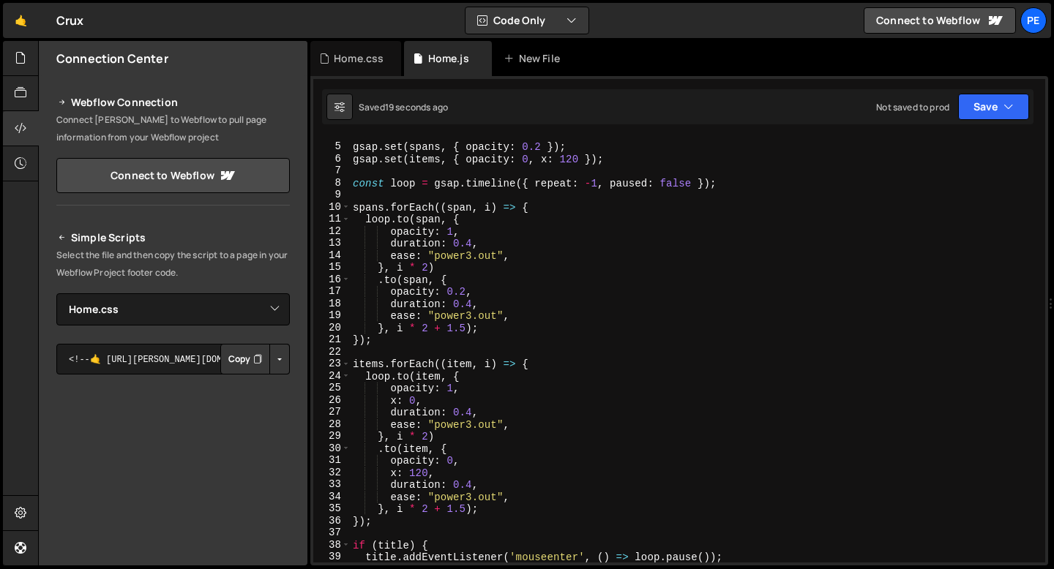
scroll to position [45, 0]
click at [427, 354] on div "gsap . set ( spans , { opacity : 0.2 }) ; gsap . set ( items , { opacity : 0 , …" at bounding box center [694, 353] width 689 height 449
type textarea "}"
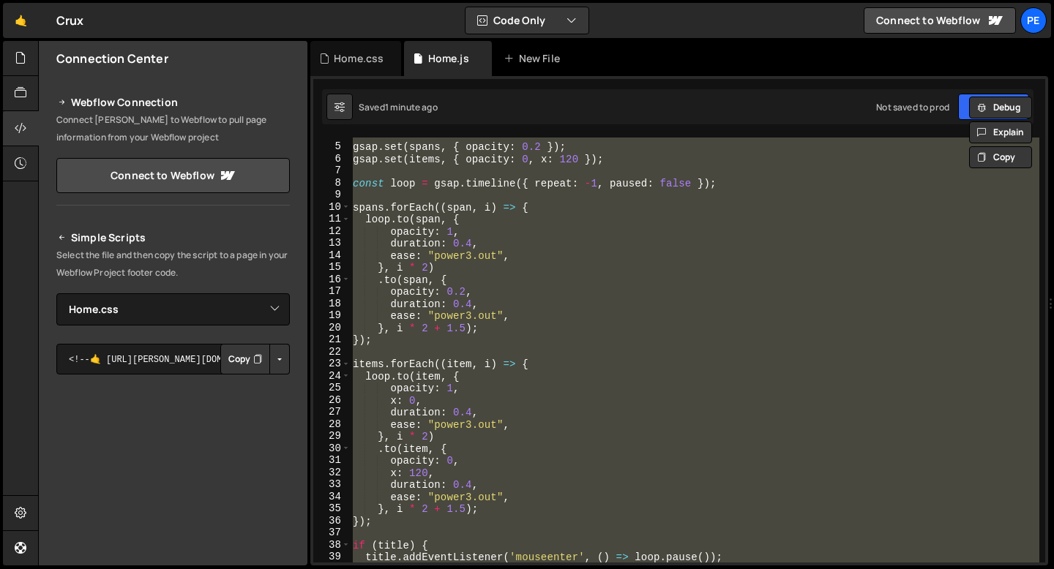
paste textarea
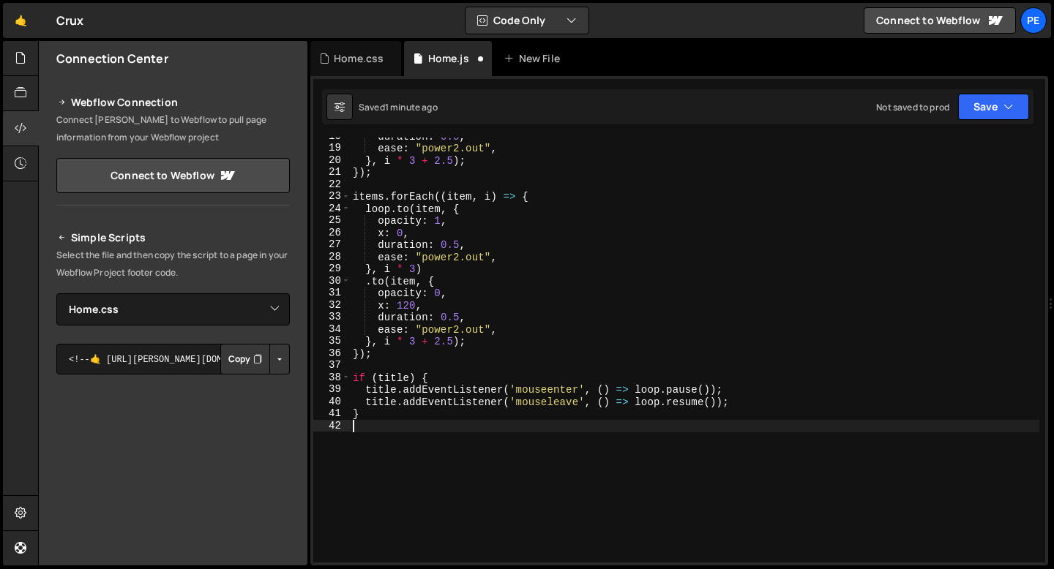
scroll to position [213, 0]
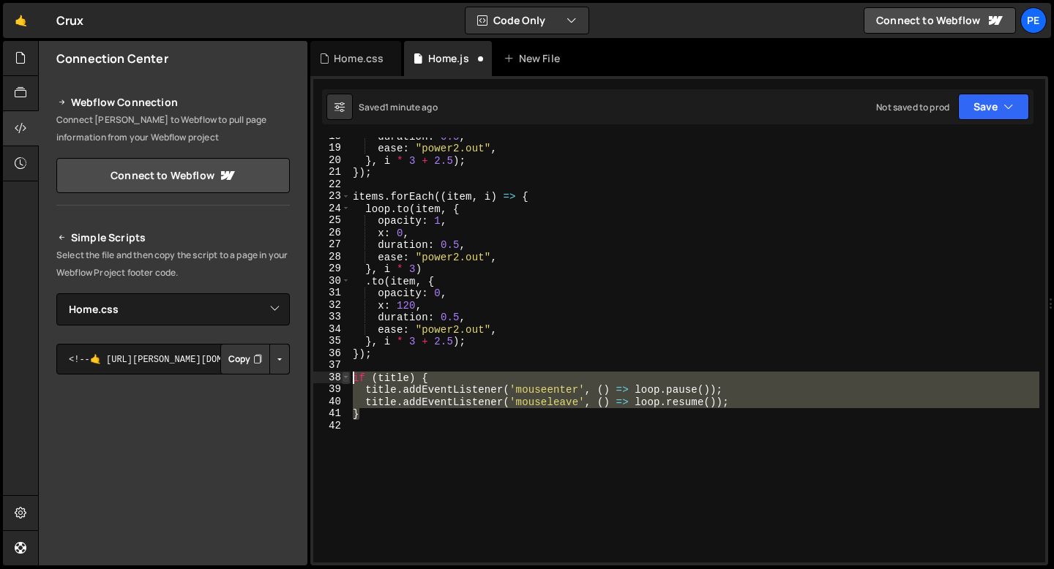
drag, startPoint x: 370, startPoint y: 414, endPoint x: 345, endPoint y: 374, distance: 46.9
click at [345, 374] on div "18 19 20 21 22 23 24 25 26 27 28 29 30 31 32 33 34 35 36 37 38 39 40 41 42 dura…" at bounding box center [679, 350] width 732 height 425
type textarea "if (title) { title.addEventListener('mouseenter', () => loop.pause());"
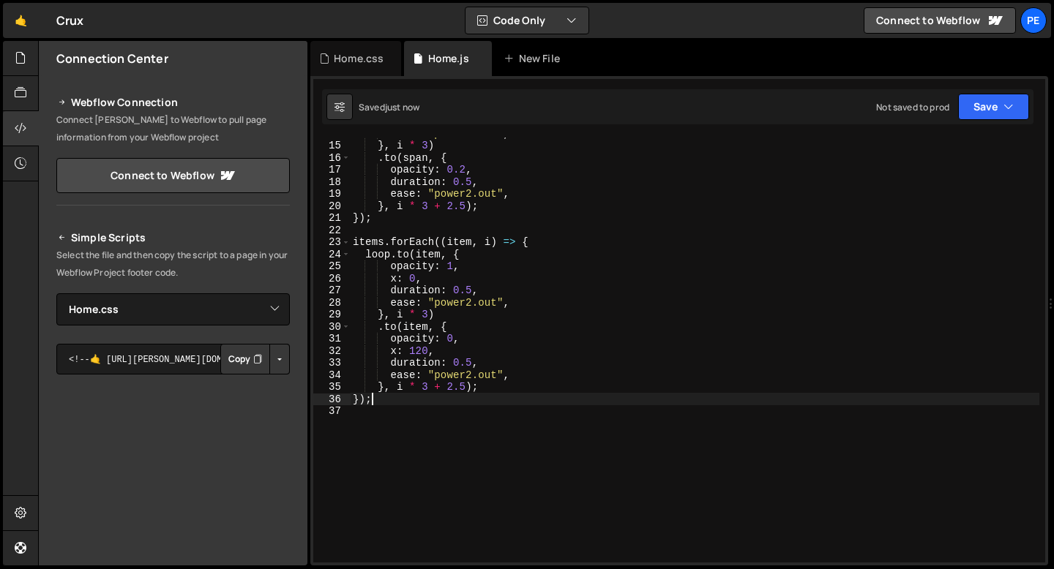
scroll to position [0, 0]
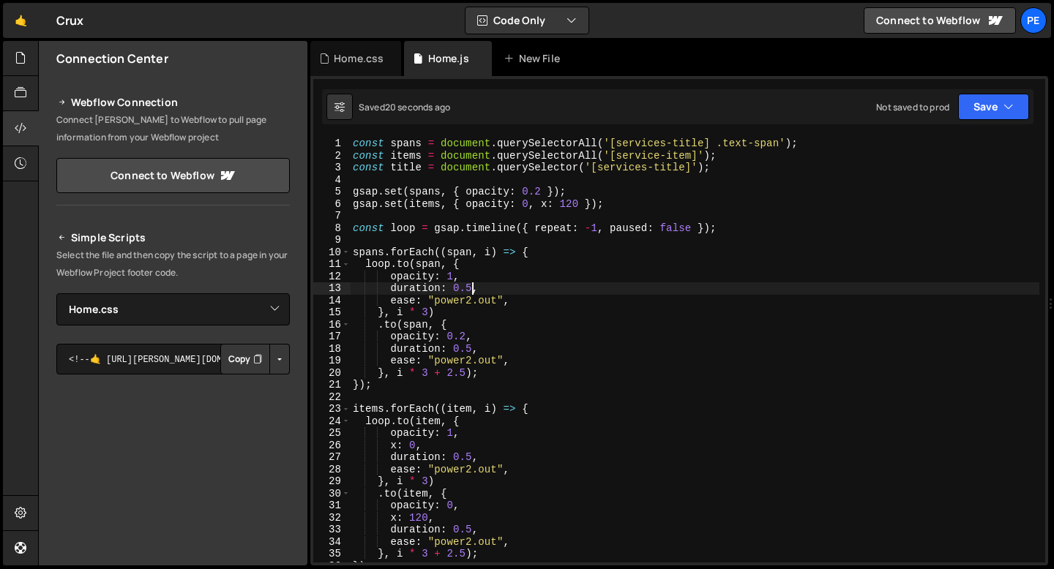
click at [472, 286] on div "const spans = document . querySelectorAll ( '[services-title] .text-span' ) ; c…" at bounding box center [694, 362] width 689 height 449
click at [471, 345] on div "const spans = document . querySelectorAll ( '[services-title] .text-span' ) ; c…" at bounding box center [694, 362] width 689 height 449
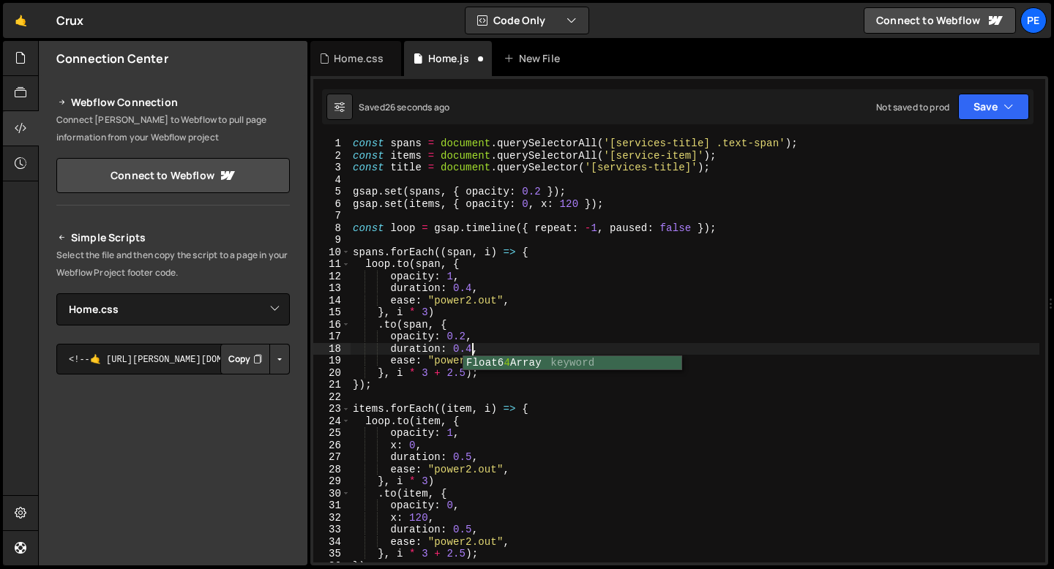
click at [464, 375] on div "const spans = document . querySelectorAll ( '[services-title] .text-span' ) ; c…" at bounding box center [694, 362] width 689 height 449
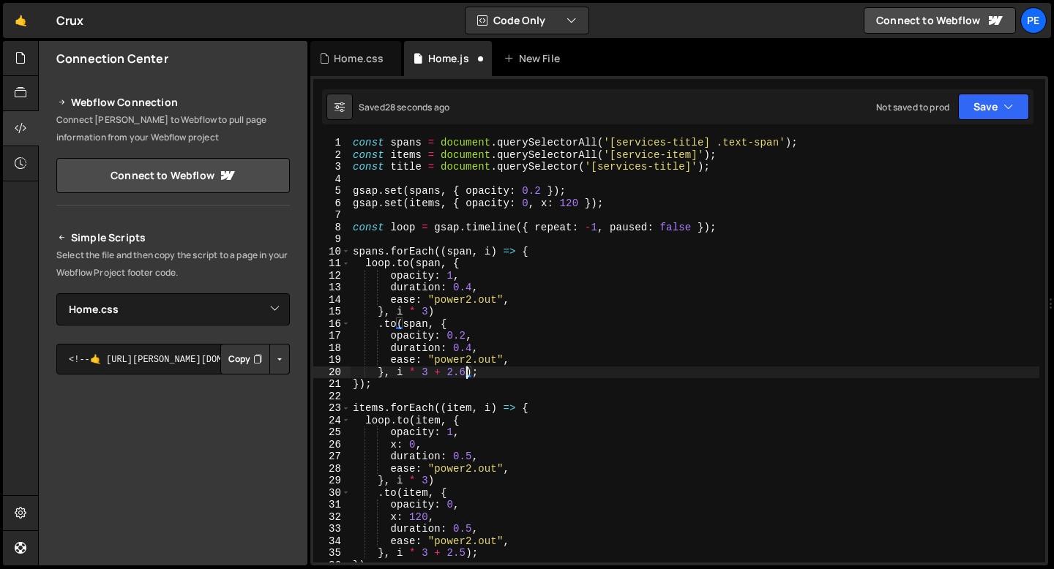
scroll to position [45, 0]
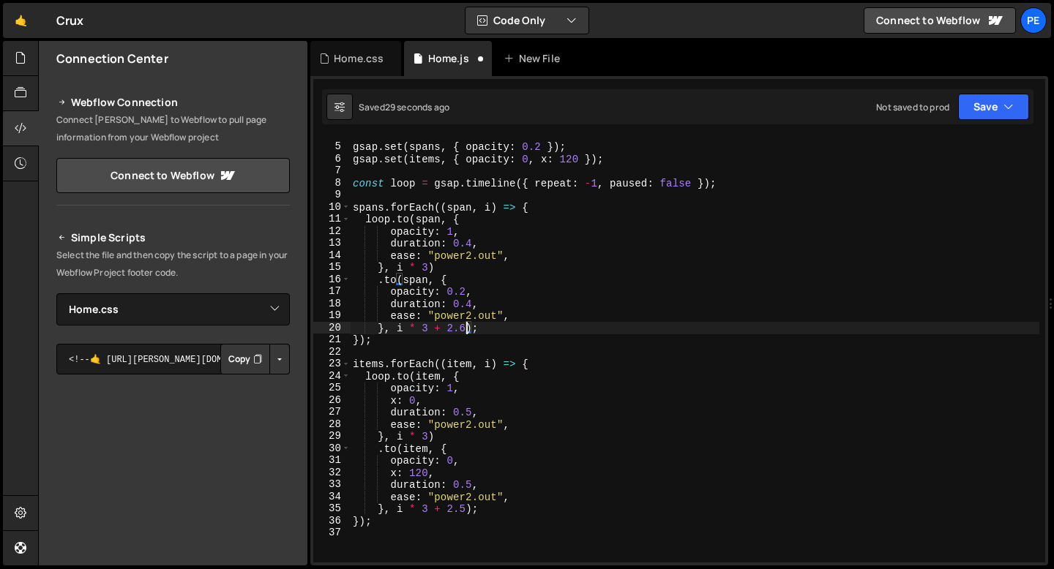
click at [470, 410] on div "gsap . set ( spans , { opacity : 0.2 }) ; gsap . set ( items , { opacity : 0 , …" at bounding box center [694, 353] width 689 height 449
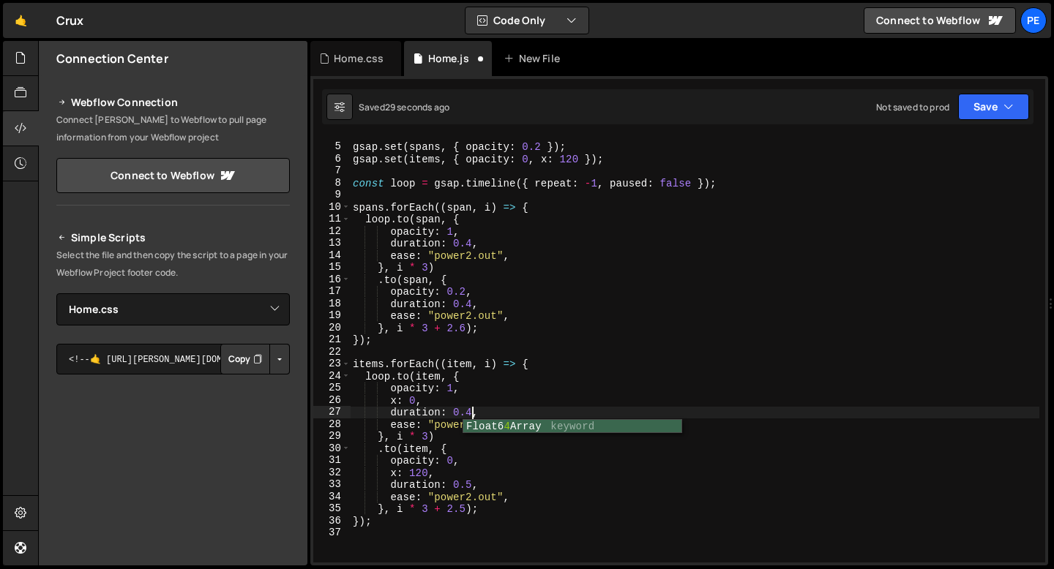
scroll to position [0, 8]
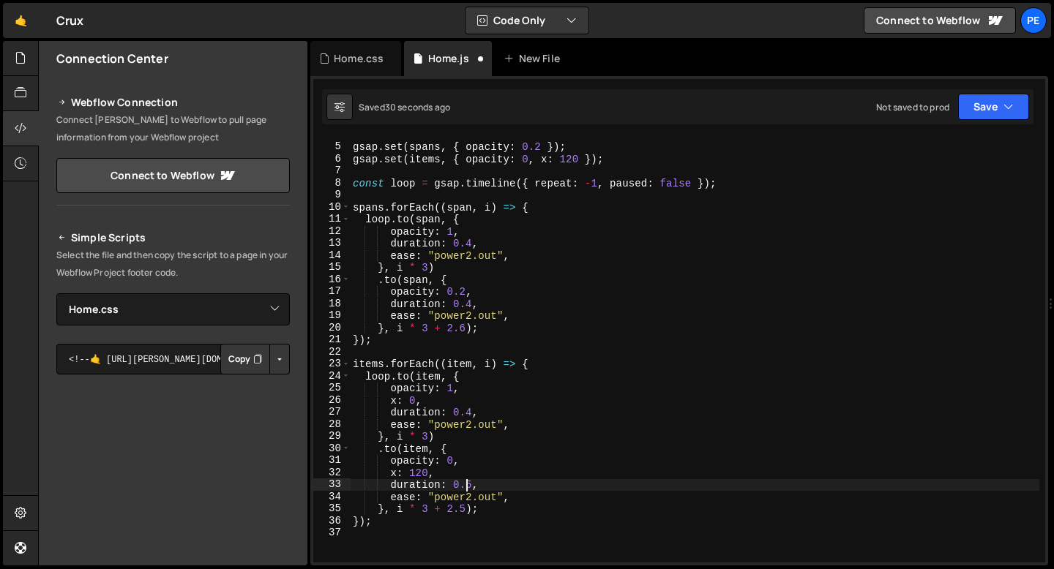
click at [469, 487] on div "gsap . set ( spans , { opacity : 0.2 }) ; gsap . set ( items , { opacity : 0 , …" at bounding box center [694, 353] width 689 height 449
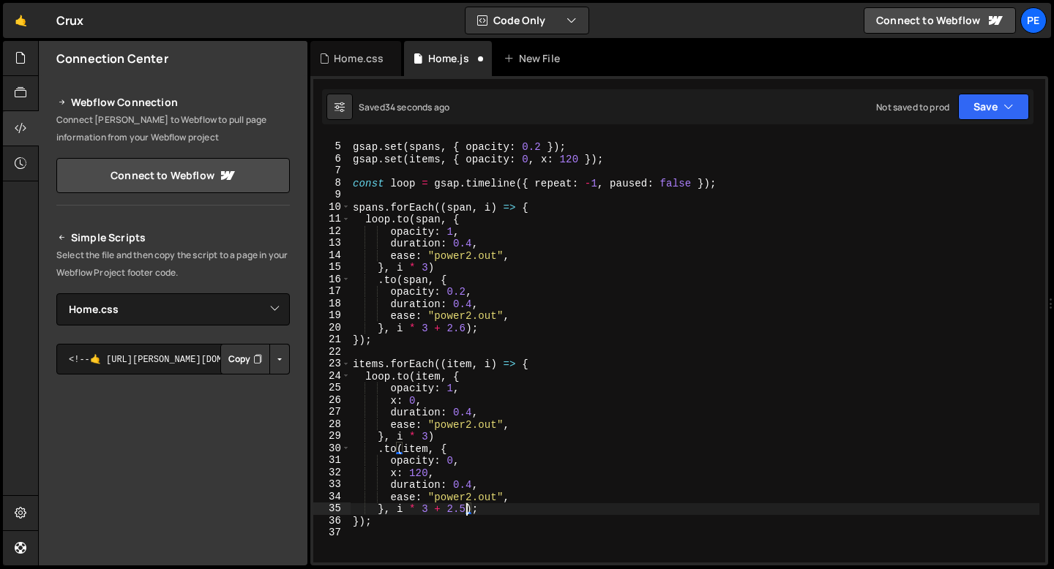
scroll to position [0, 7]
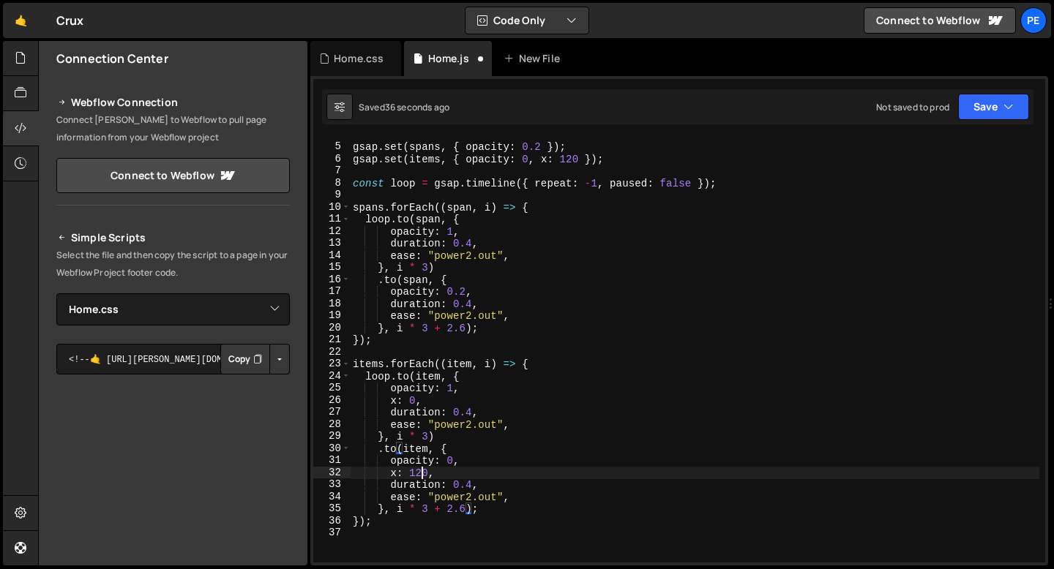
click at [421, 470] on div "gsap . set ( spans , { opacity : 0.2 }) ; gsap . set ( items , { opacity : 0 , …" at bounding box center [694, 353] width 689 height 449
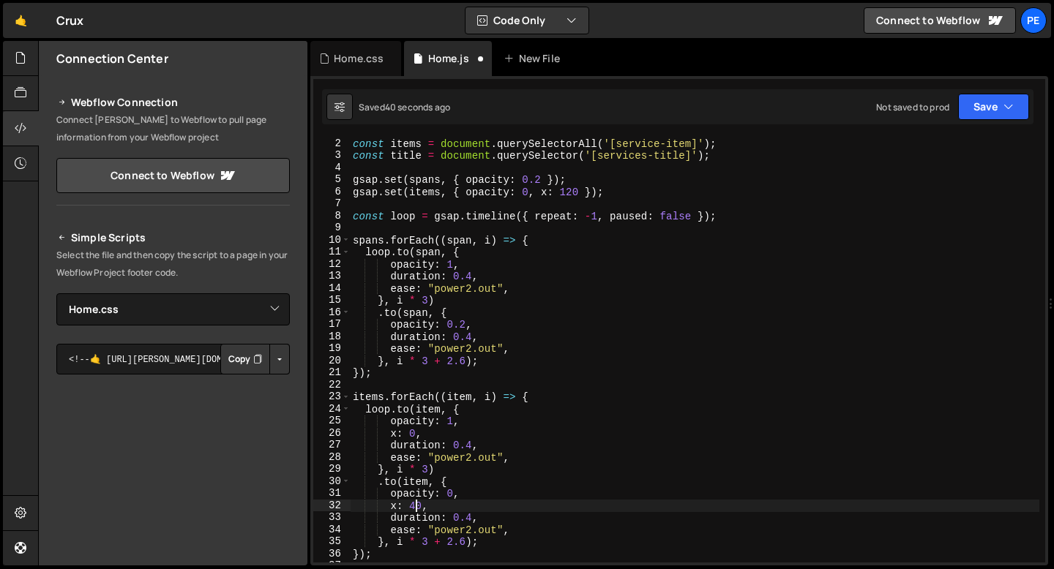
scroll to position [4, 0]
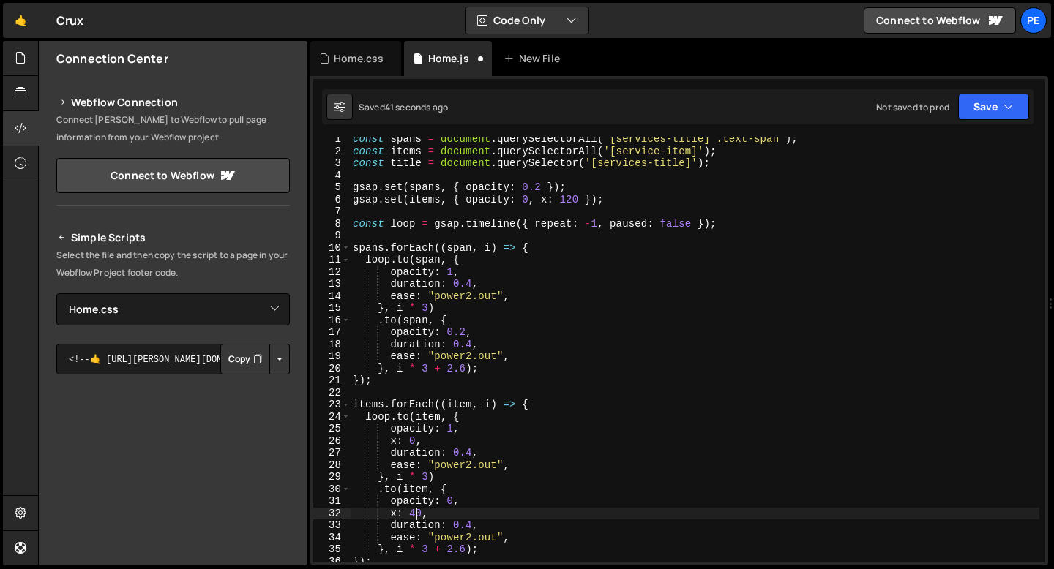
click at [570, 199] on div "const spans = document . querySelectorAll ( '[services-title] .text-span' ) ; c…" at bounding box center [694, 357] width 689 height 449
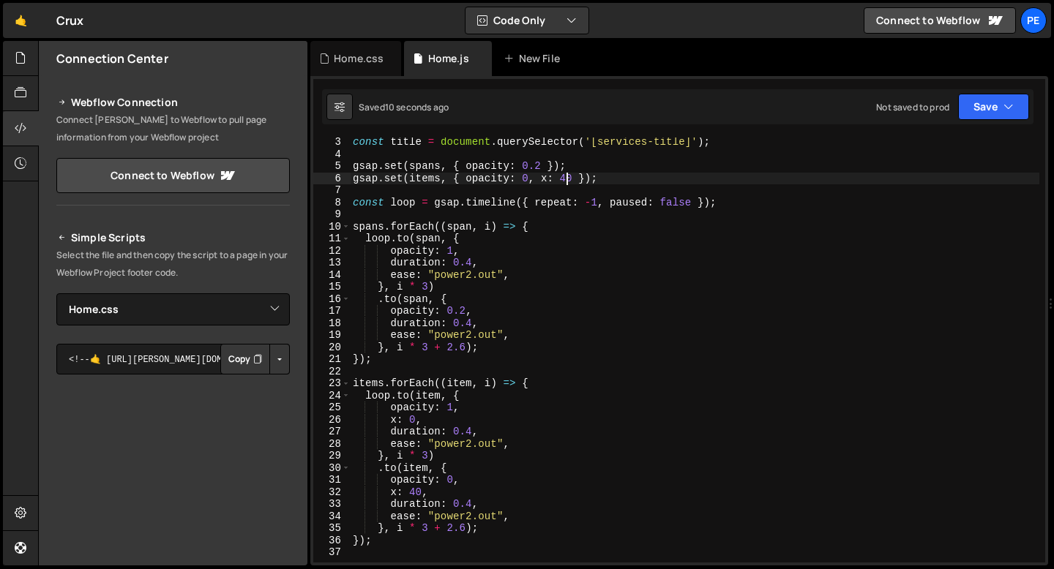
scroll to position [34, 0]
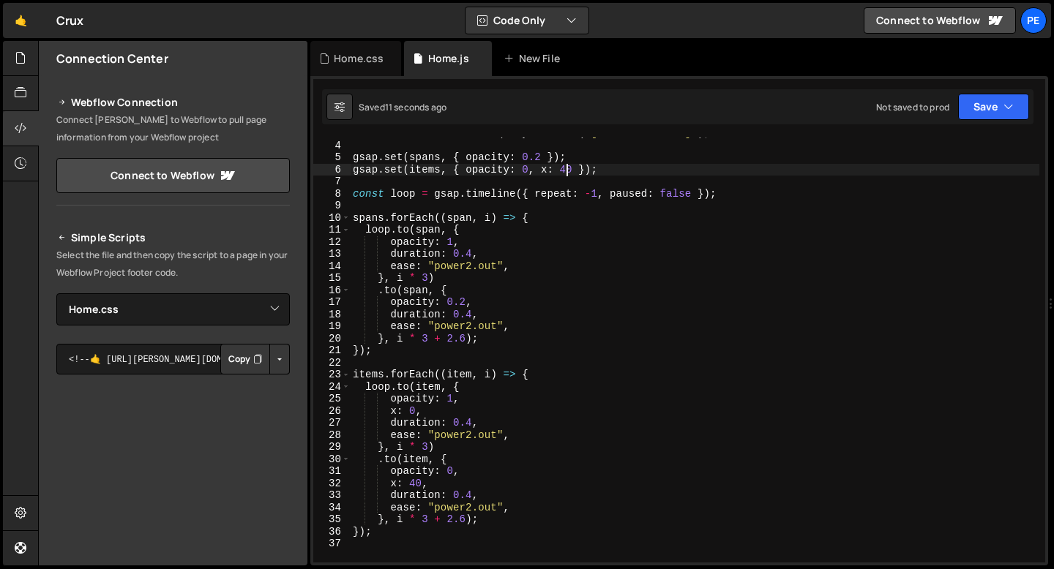
click at [423, 299] on div "const title = document . querySelector ( '[services-title]' ) ; gsap . set ( sp…" at bounding box center [694, 351] width 689 height 449
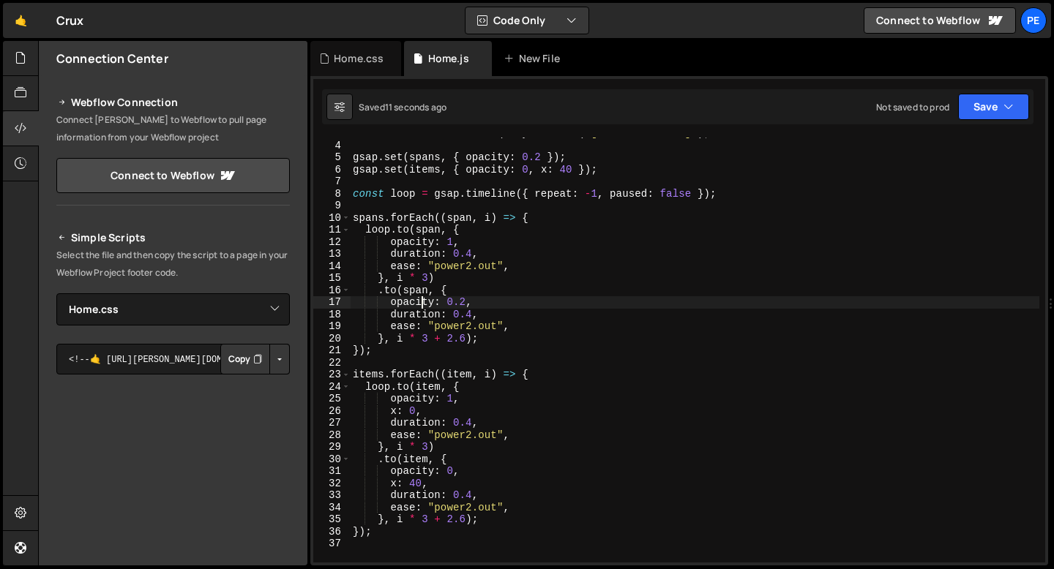
type textarea "});"
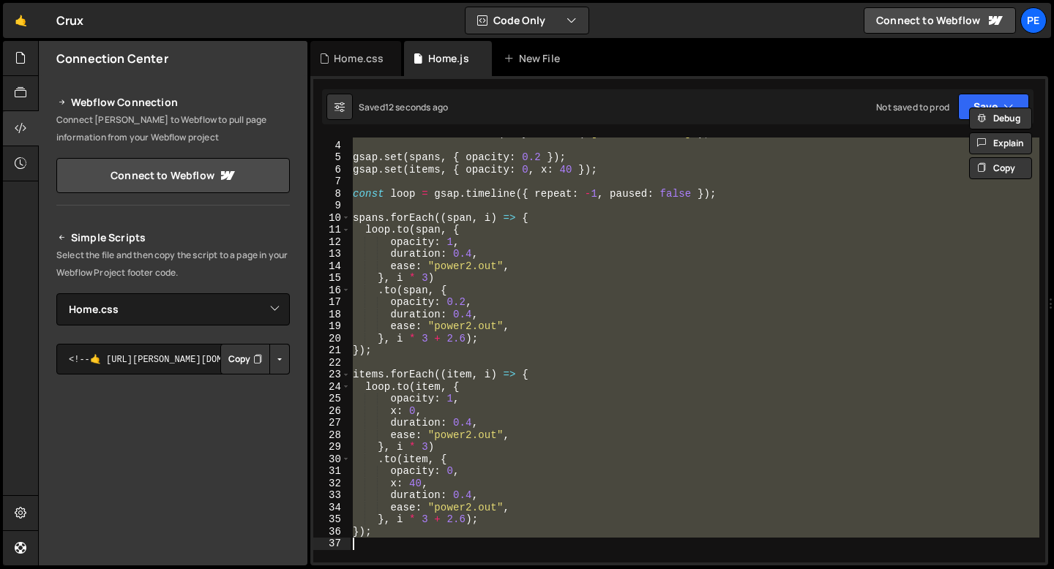
scroll to position [0, 1]
paste textarea
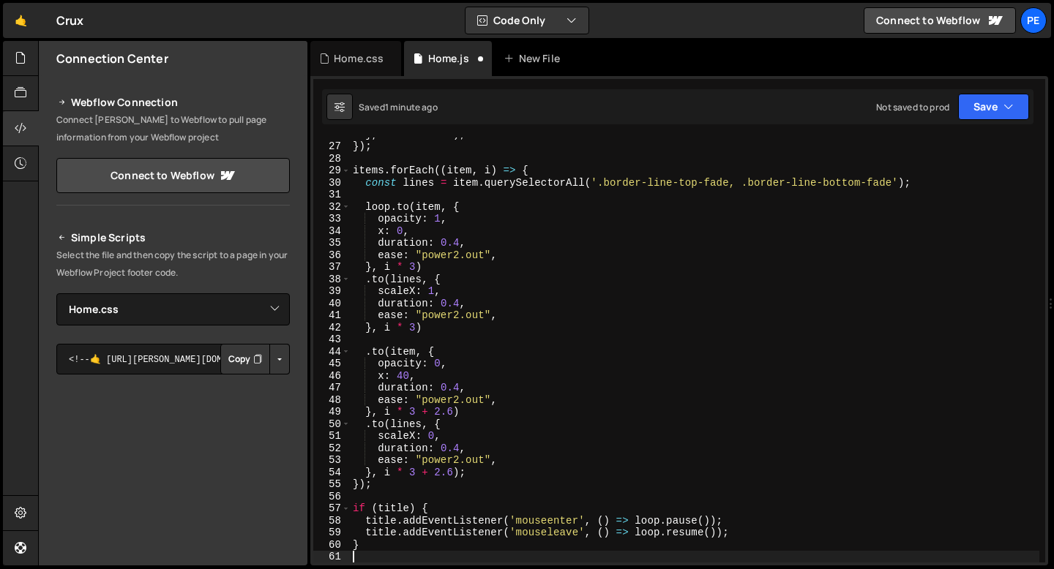
scroll to position [311, 0]
